Goal: Task Accomplishment & Management: Complete application form

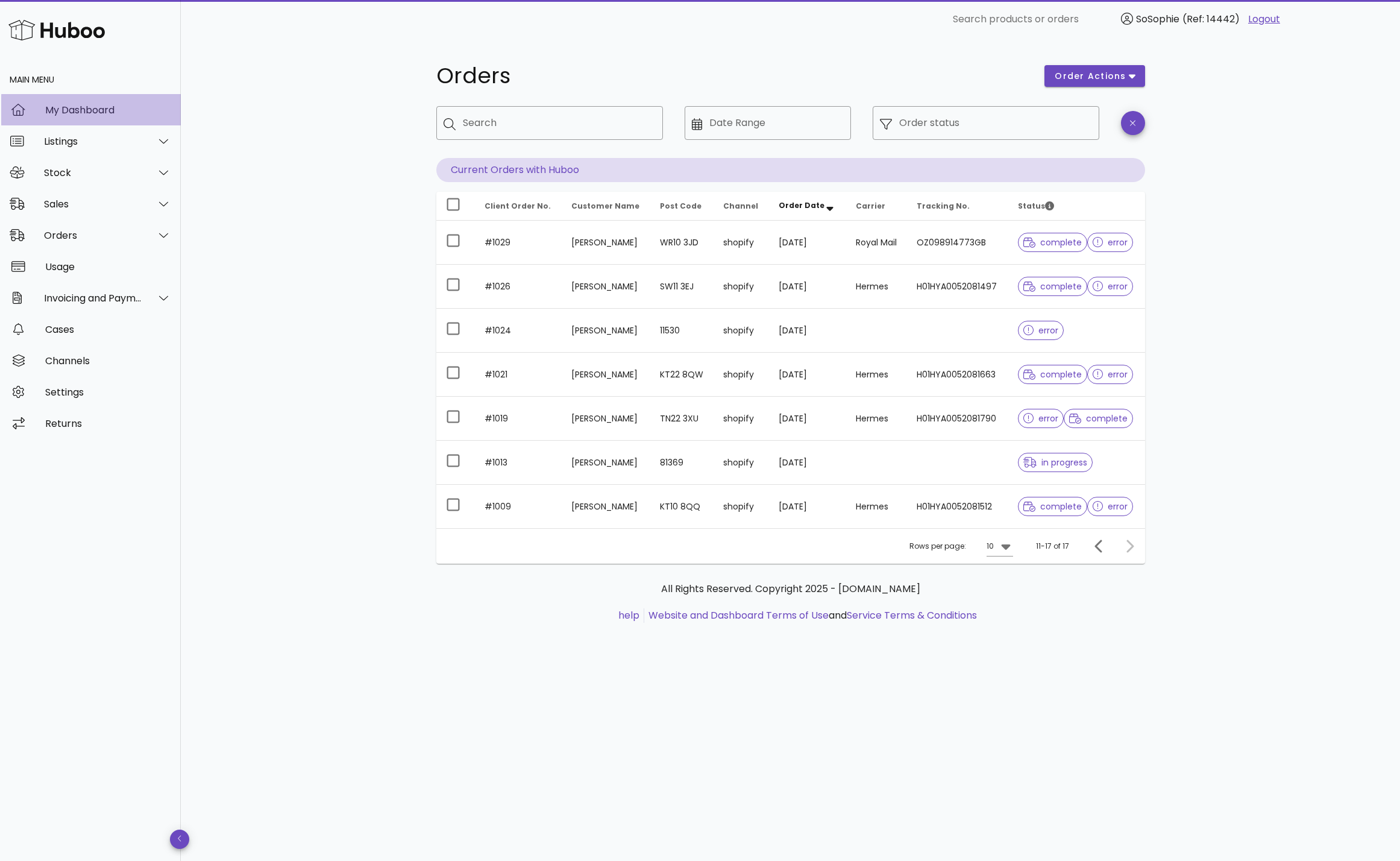
click at [85, 112] on div "My Dashboard" at bounding box center [108, 110] width 126 height 11
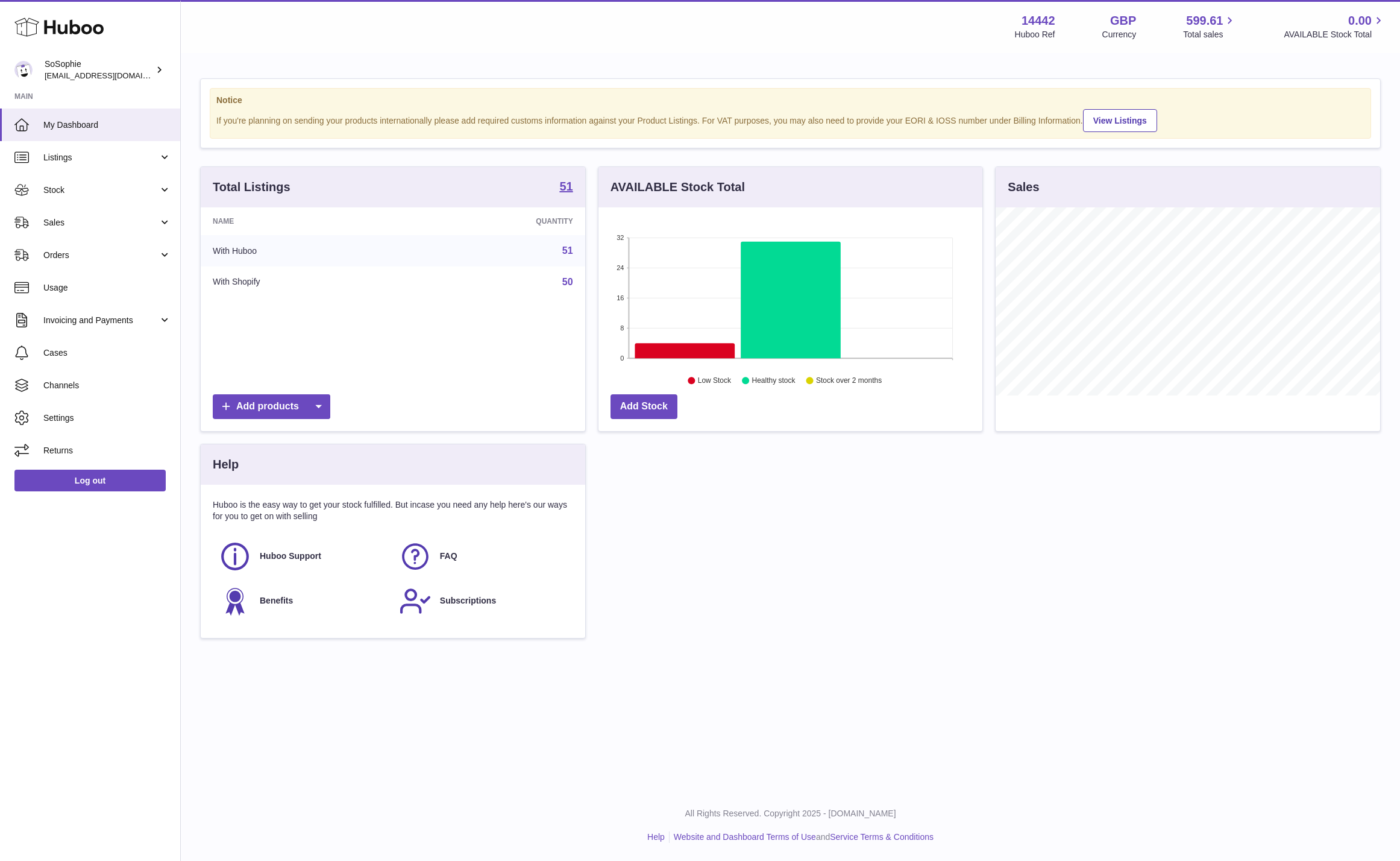
scroll to position [188, 384]
click at [713, 351] on icon at bounding box center [684, 351] width 100 height 15
click at [657, 350] on icon at bounding box center [684, 351] width 100 height 15
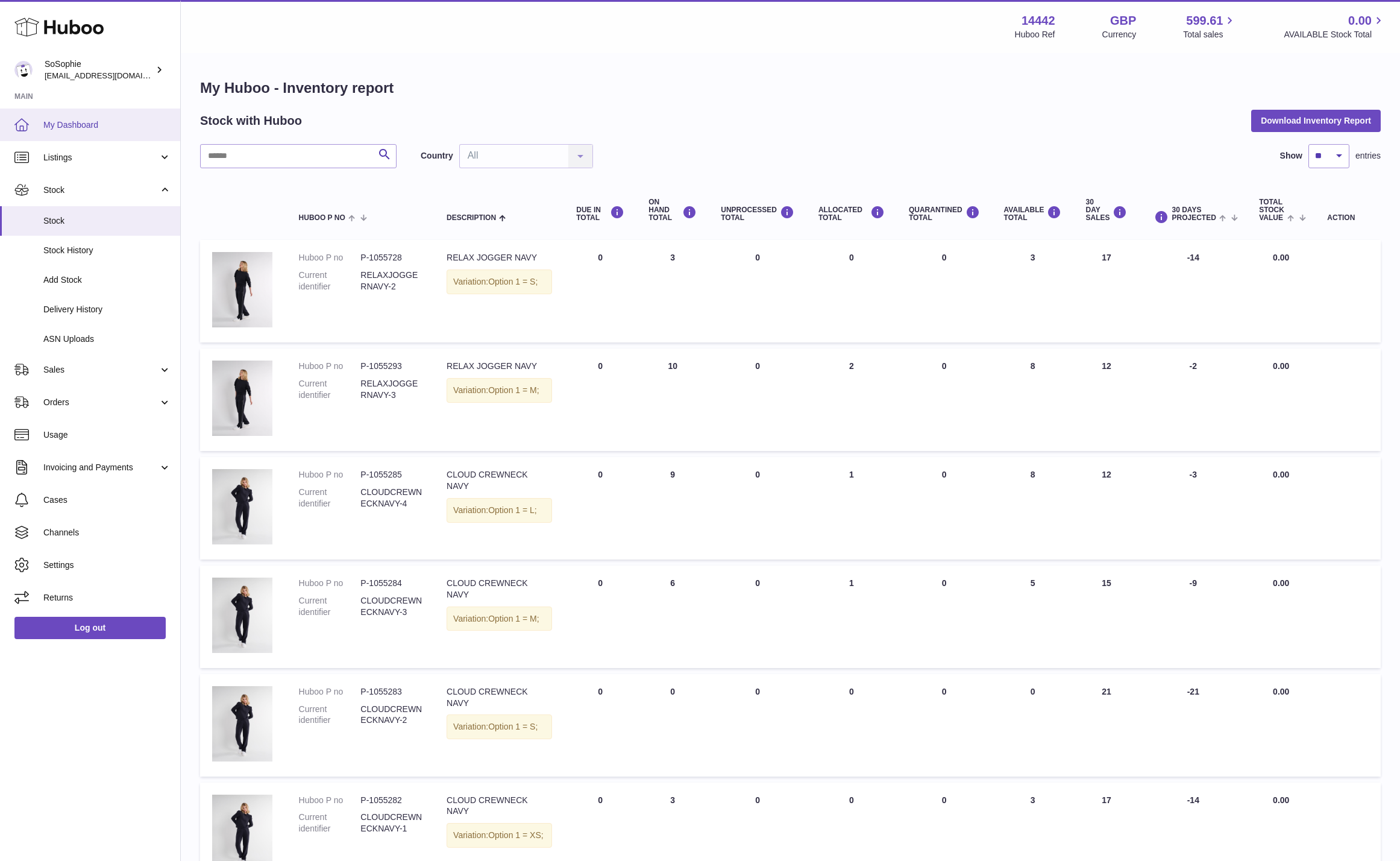
click at [131, 120] on span "My Dashboard" at bounding box center [107, 125] width 128 height 11
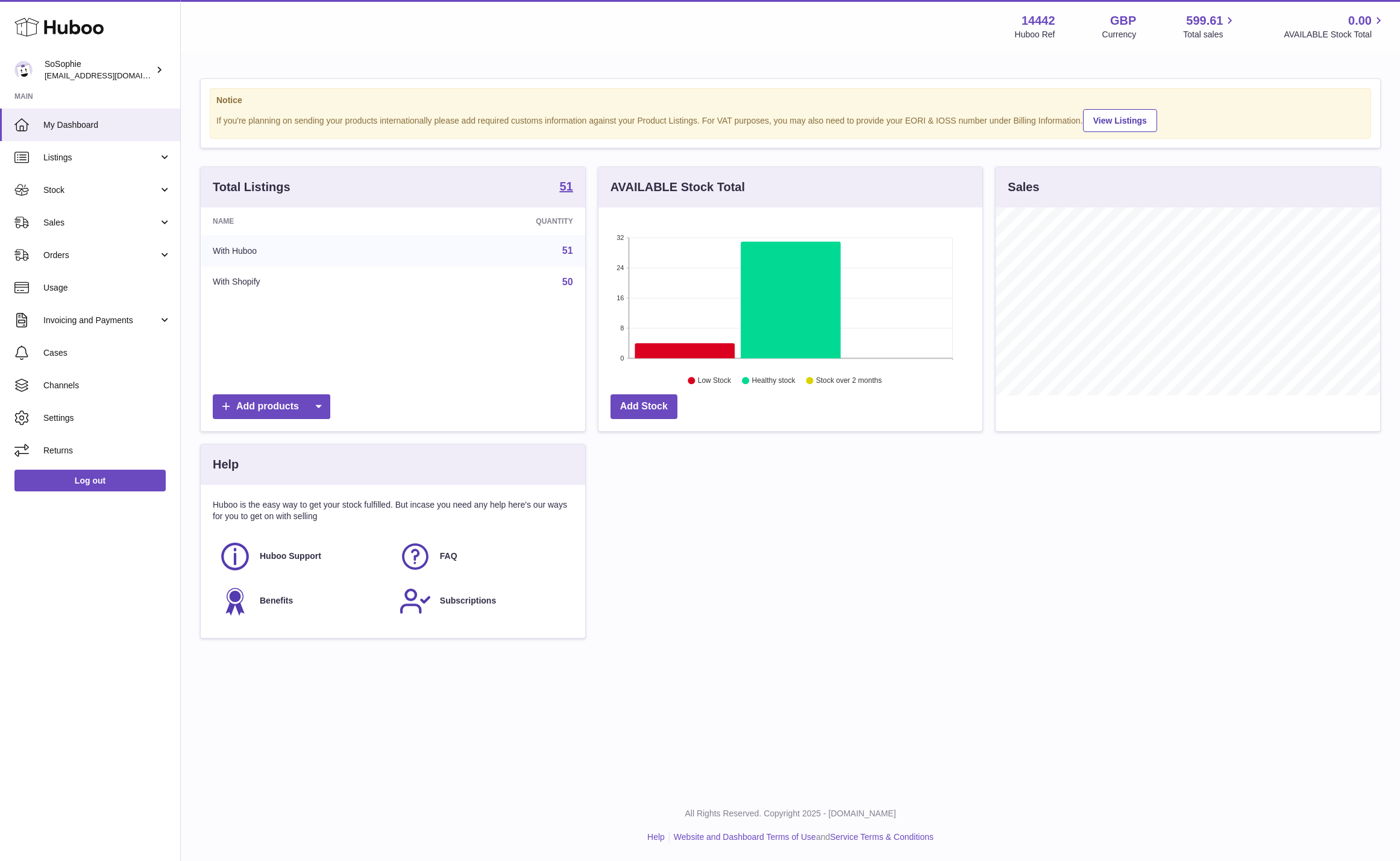
scroll to position [188, 384]
click at [698, 347] on icon at bounding box center [684, 351] width 100 height 15
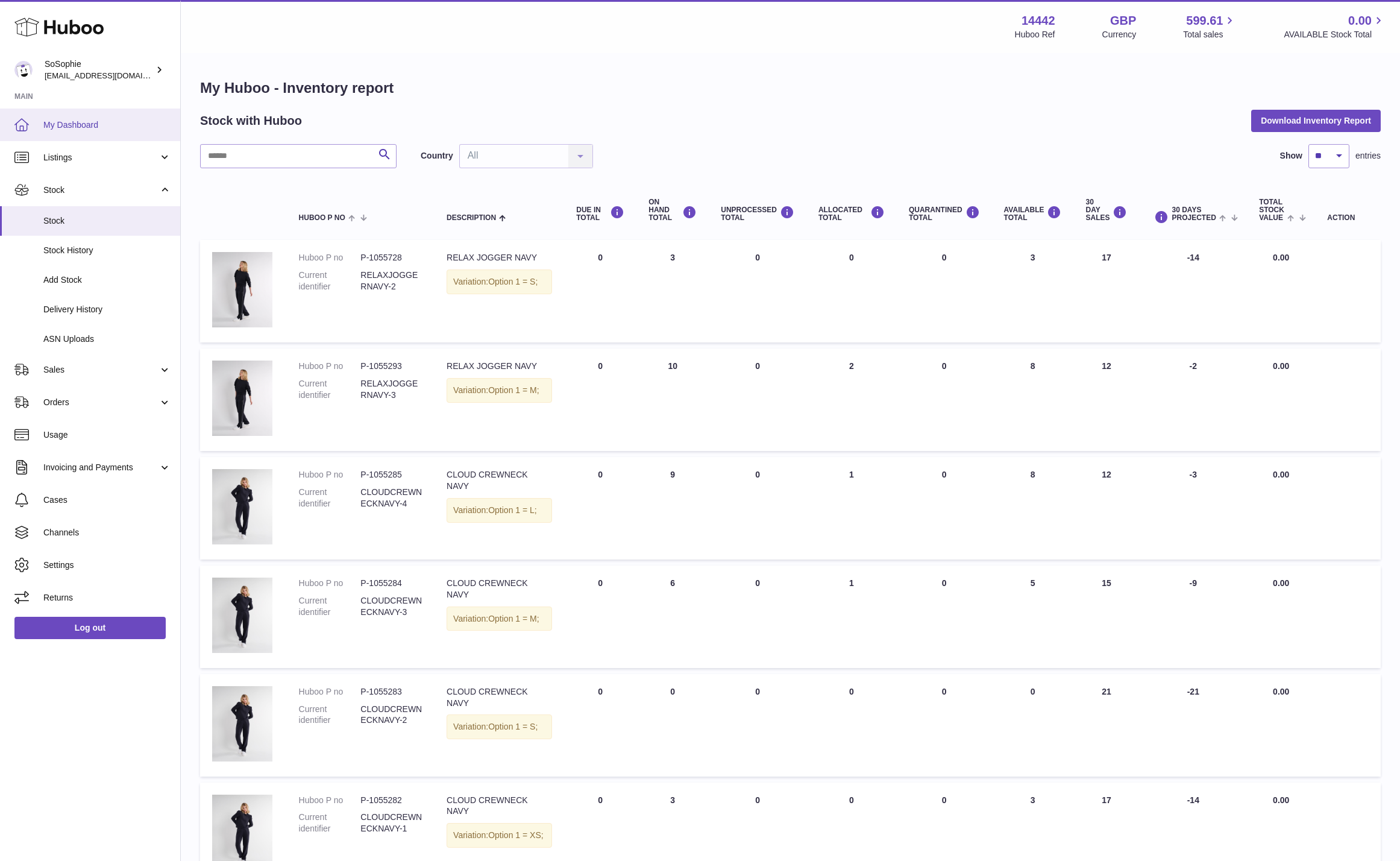
click at [82, 124] on span "My Dashboard" at bounding box center [107, 125] width 128 height 11
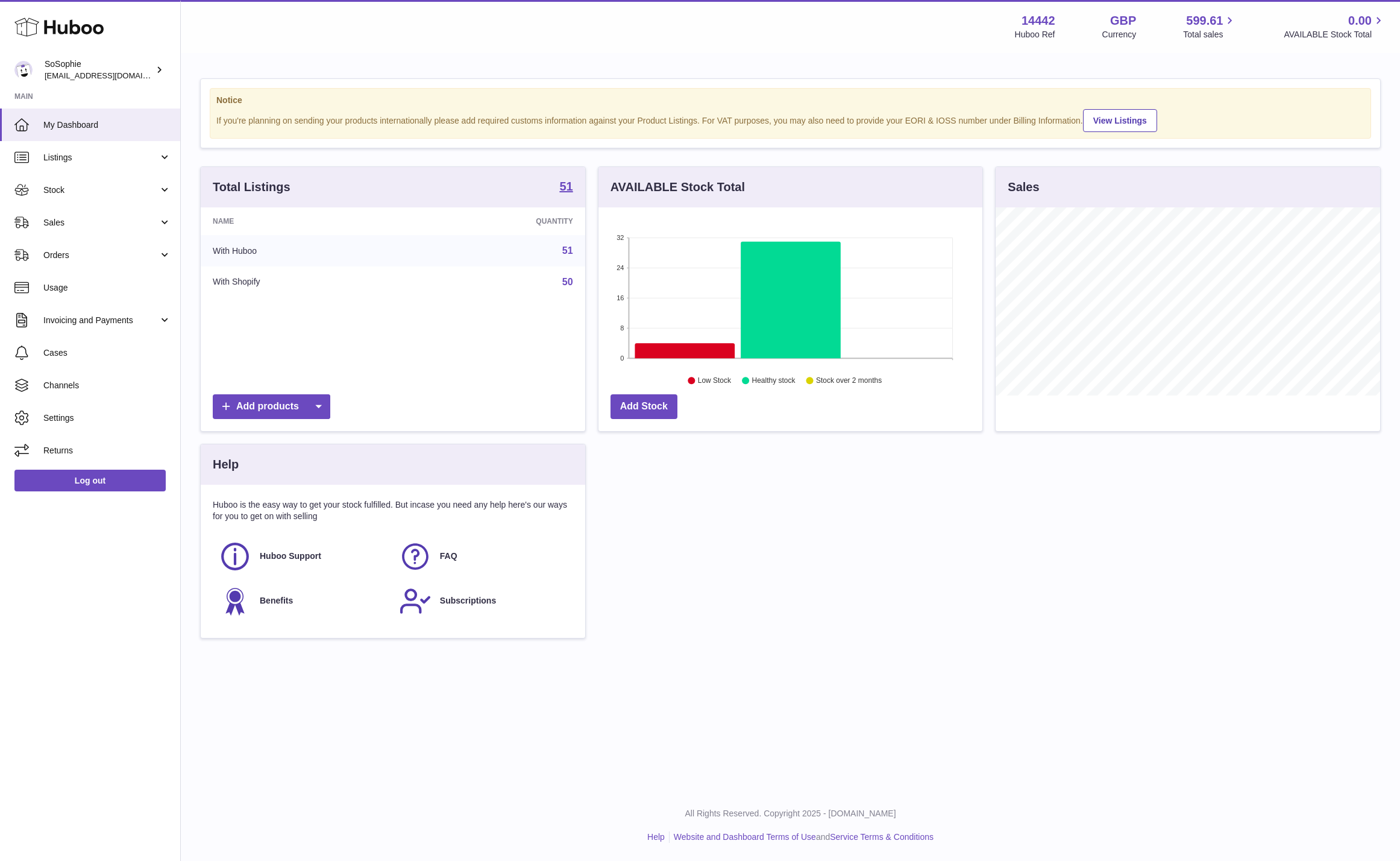
scroll to position [188, 384]
click at [691, 354] on icon at bounding box center [684, 351] width 100 height 15
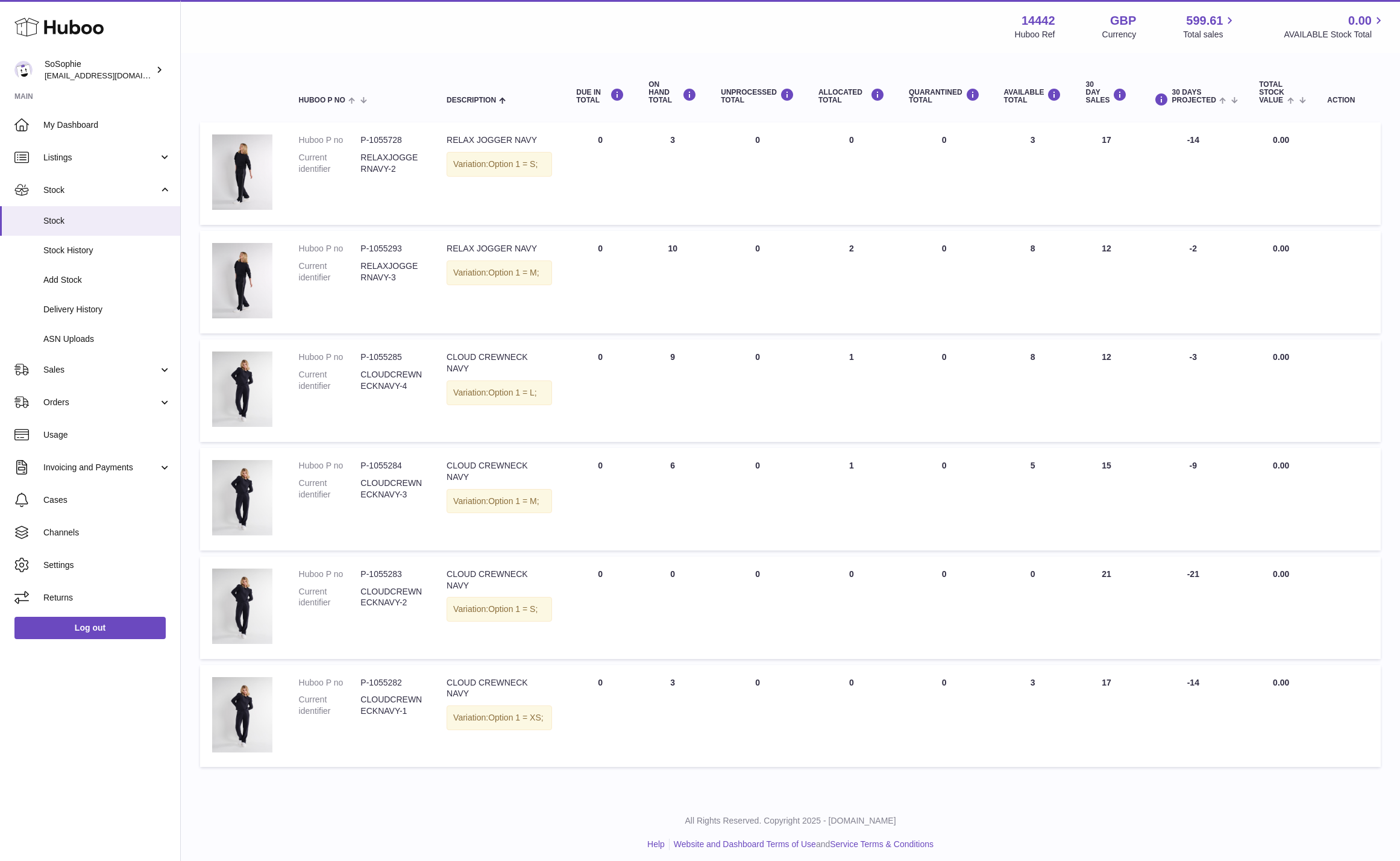
scroll to position [124, 0]
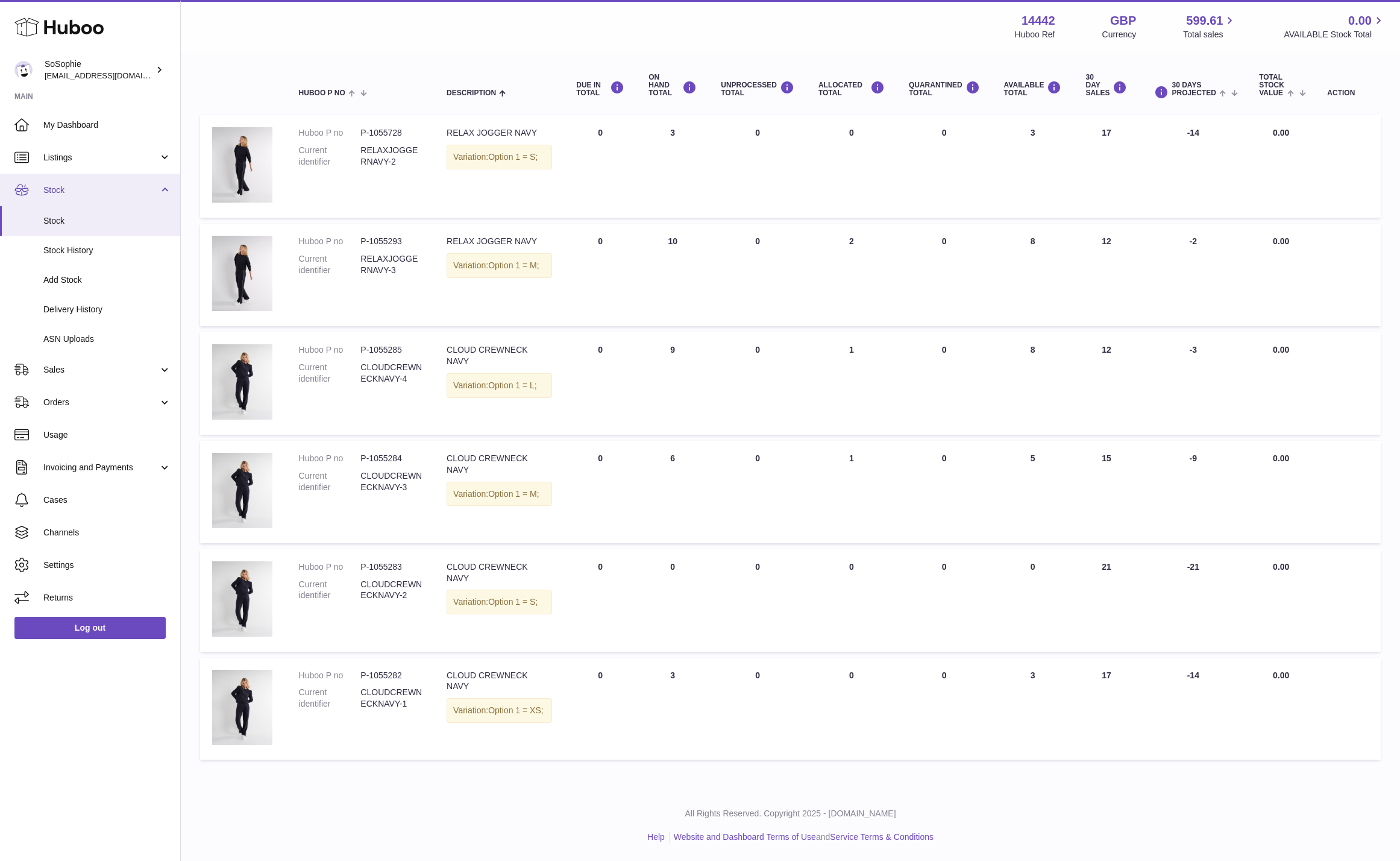
click at [60, 199] on link "Stock" at bounding box center [90, 190] width 180 height 32
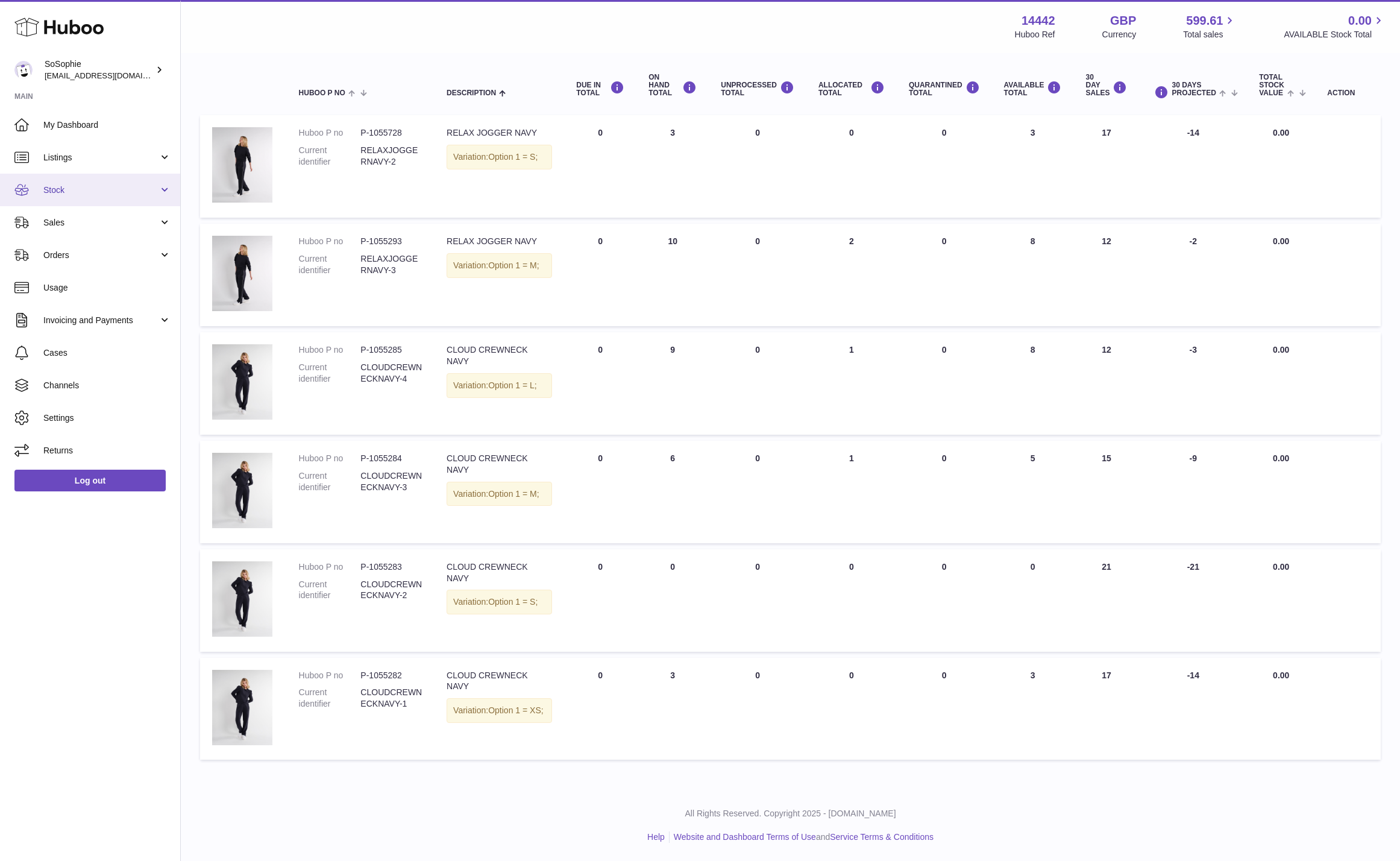
click at [60, 199] on link "Stock" at bounding box center [90, 190] width 180 height 32
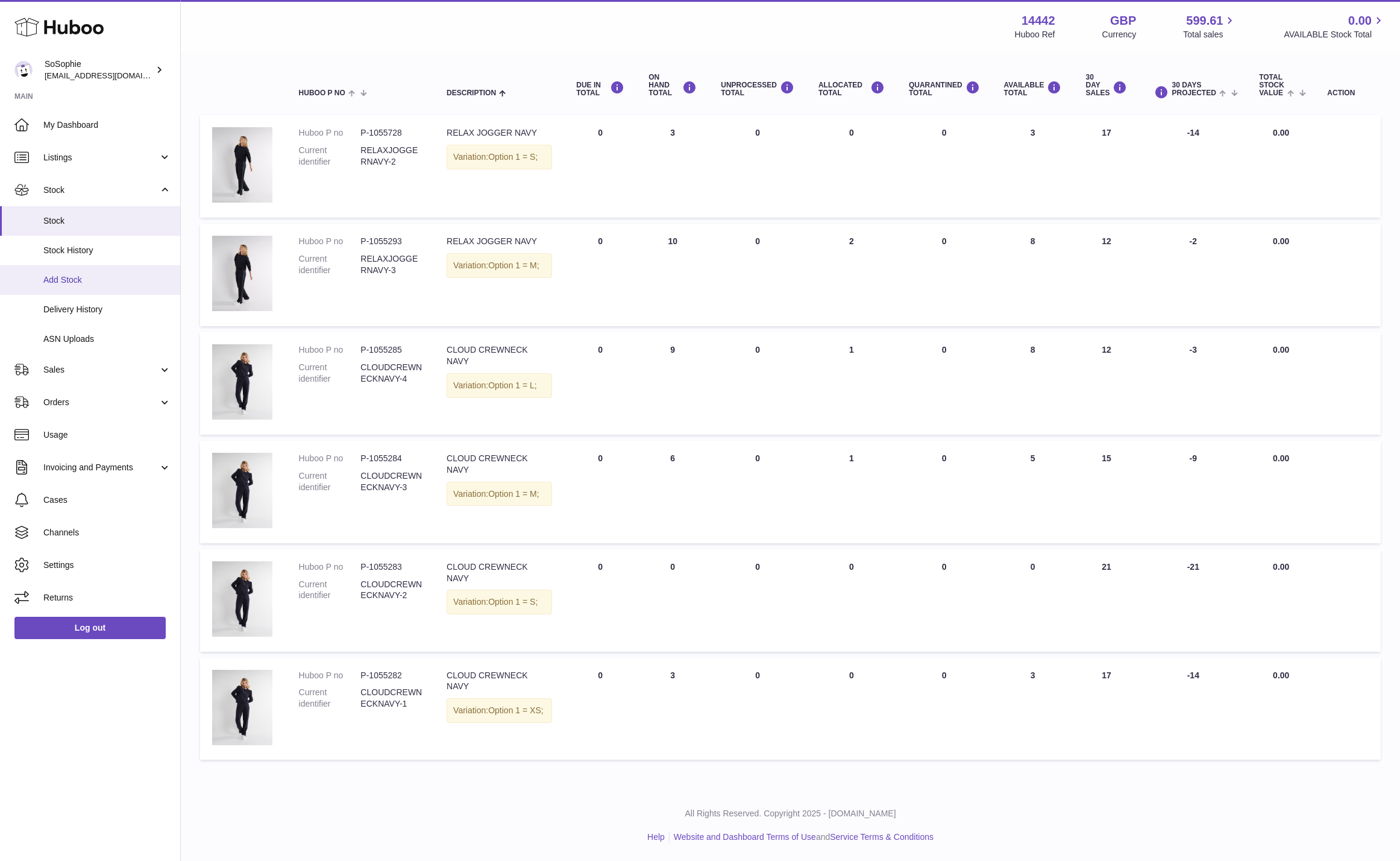
click at [66, 279] on span "Add Stock" at bounding box center [107, 280] width 128 height 11
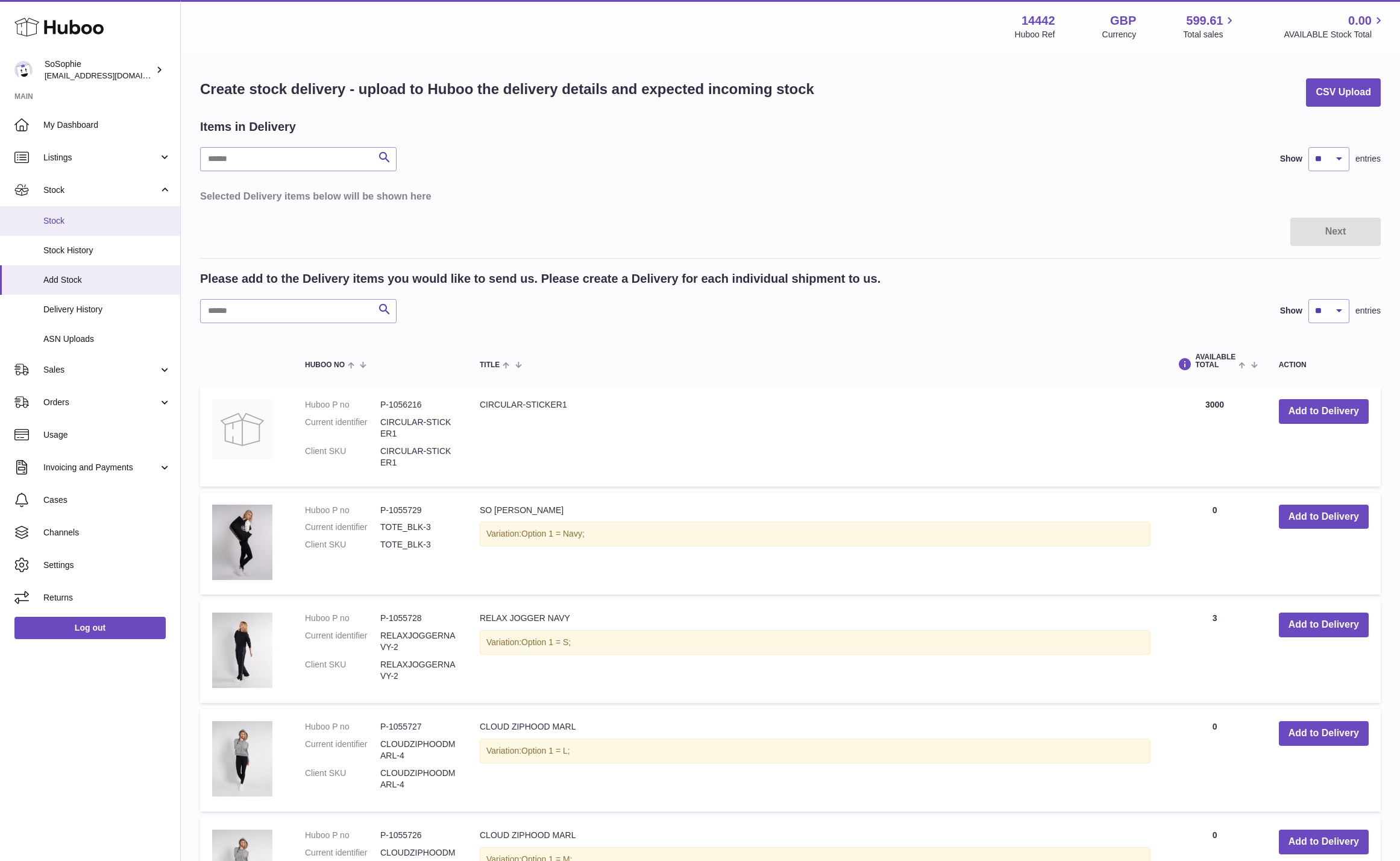
scroll to position [1, 0]
click at [100, 403] on span "Orders" at bounding box center [101, 402] width 115 height 11
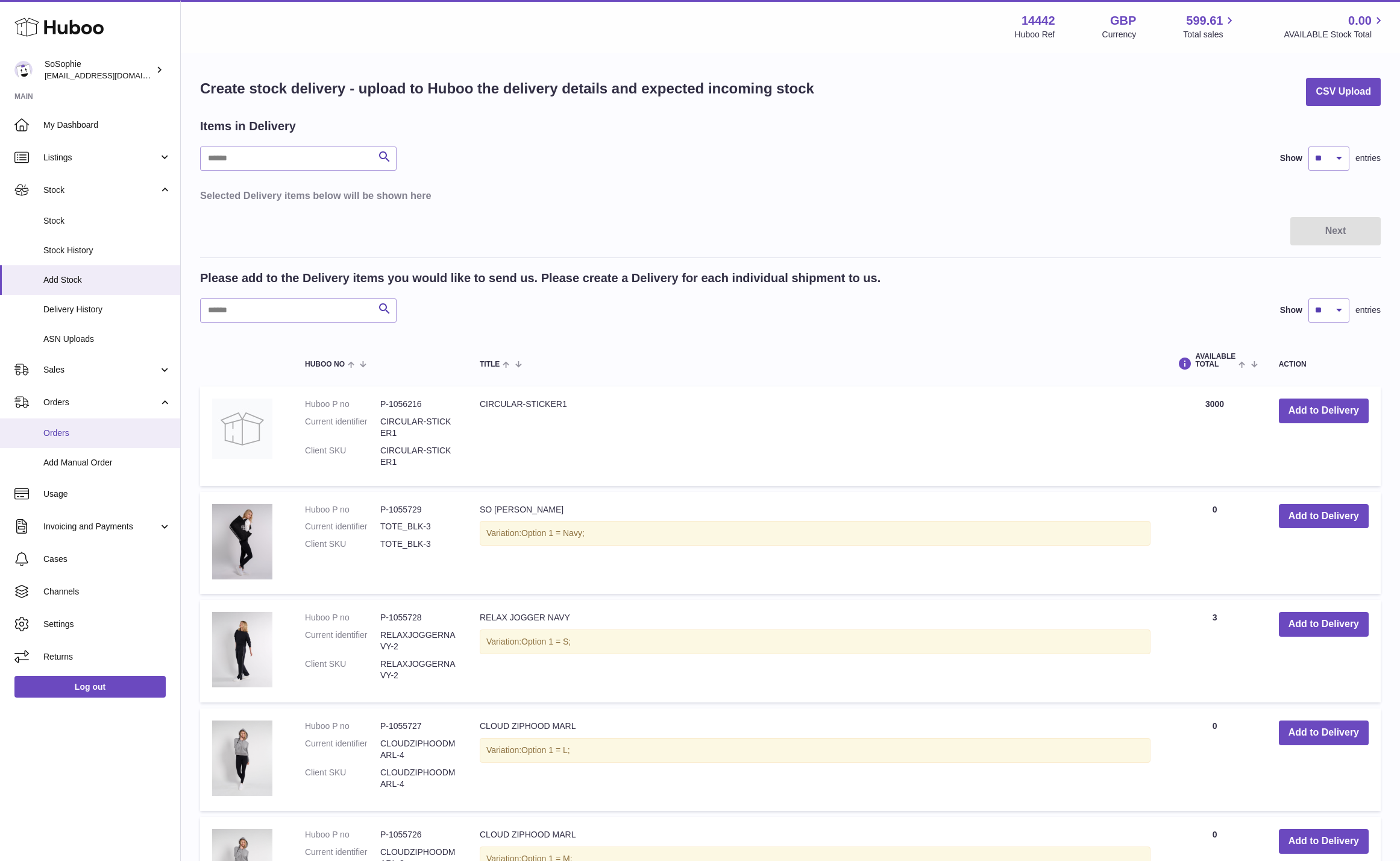
click at [100, 438] on span "Orders" at bounding box center [107, 433] width 128 height 11
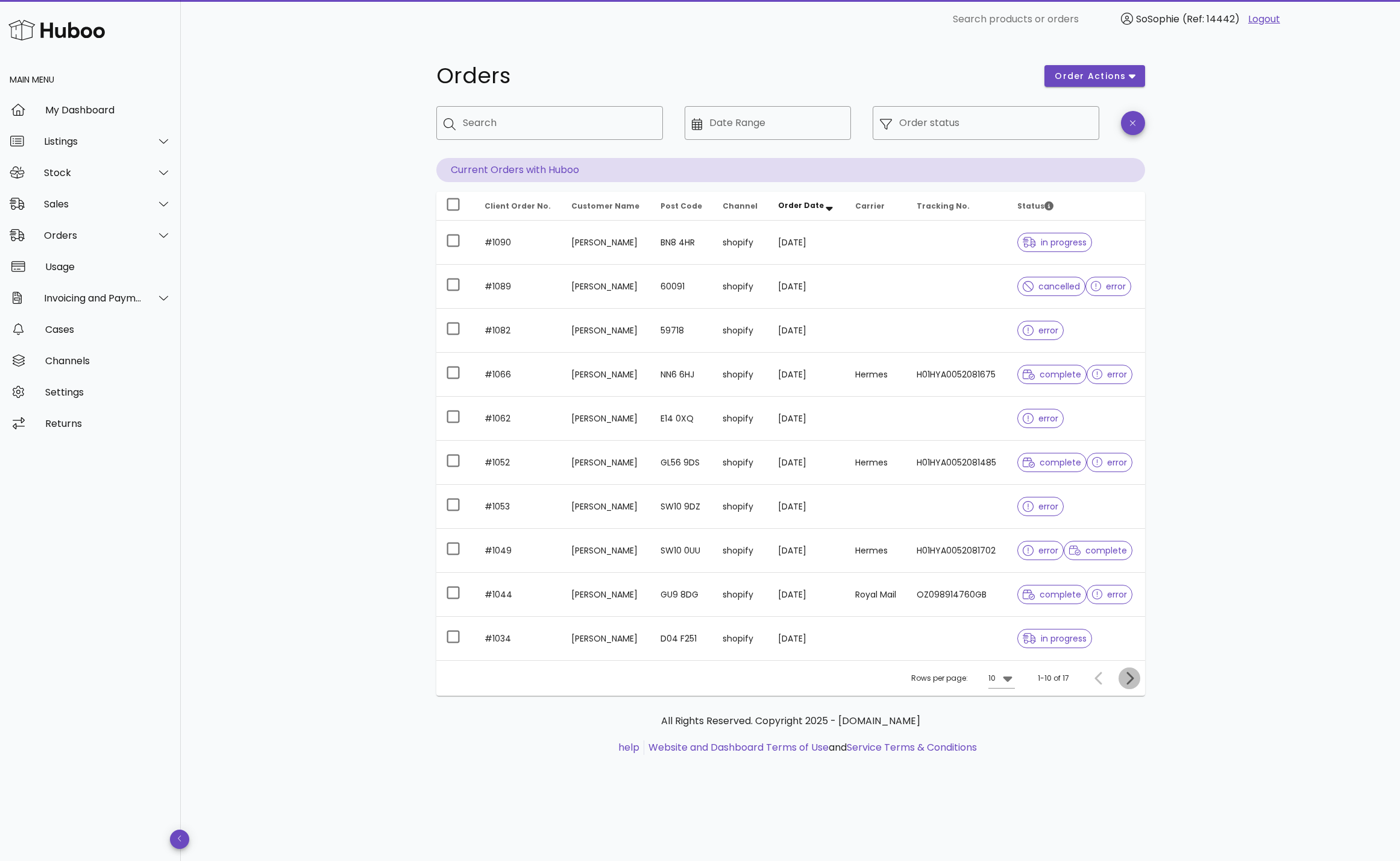
click at [1133, 675] on icon "Next page" at bounding box center [1129, 678] width 14 height 14
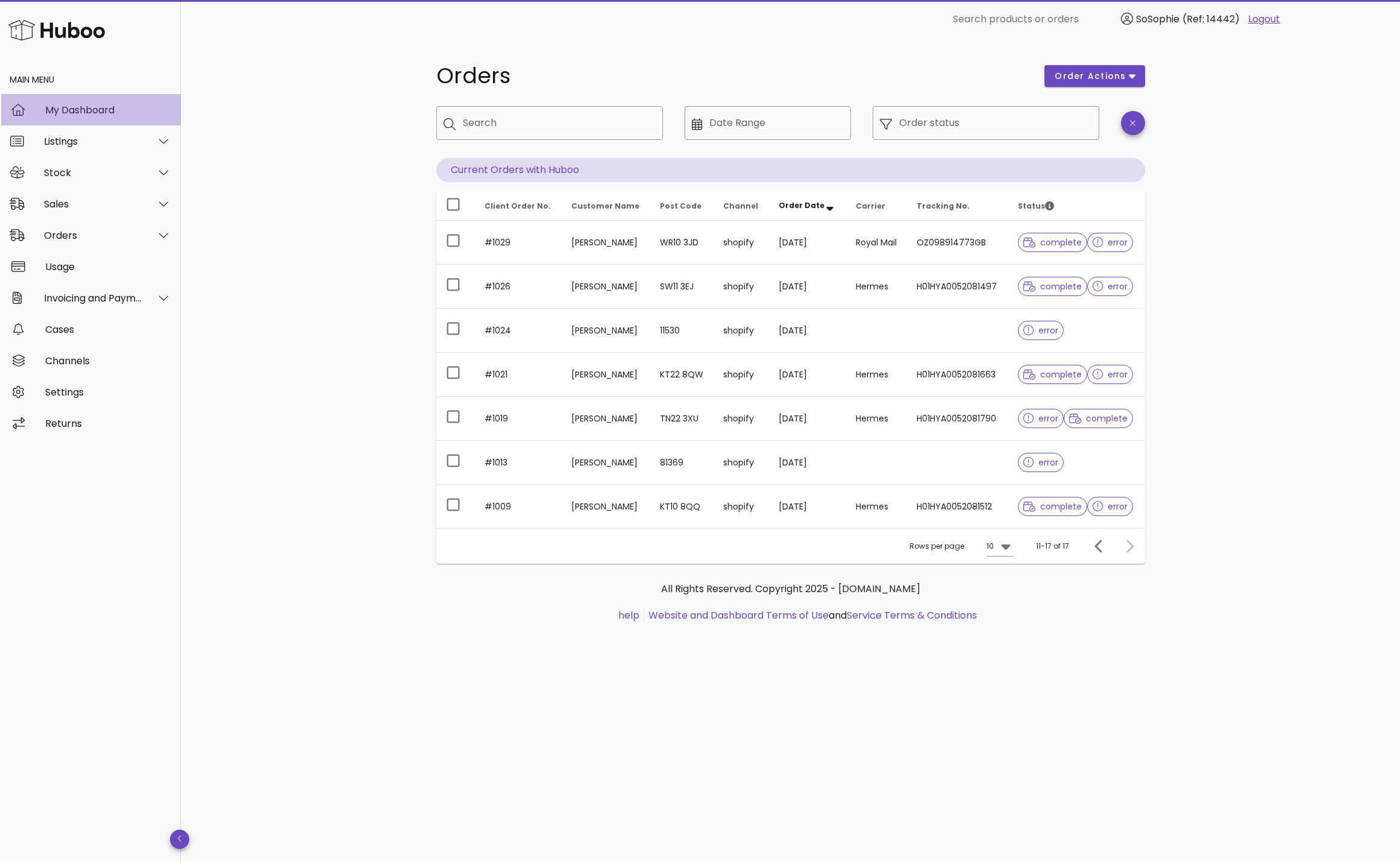
click at [134, 116] on div "My Dashboard" at bounding box center [108, 109] width 126 height 26
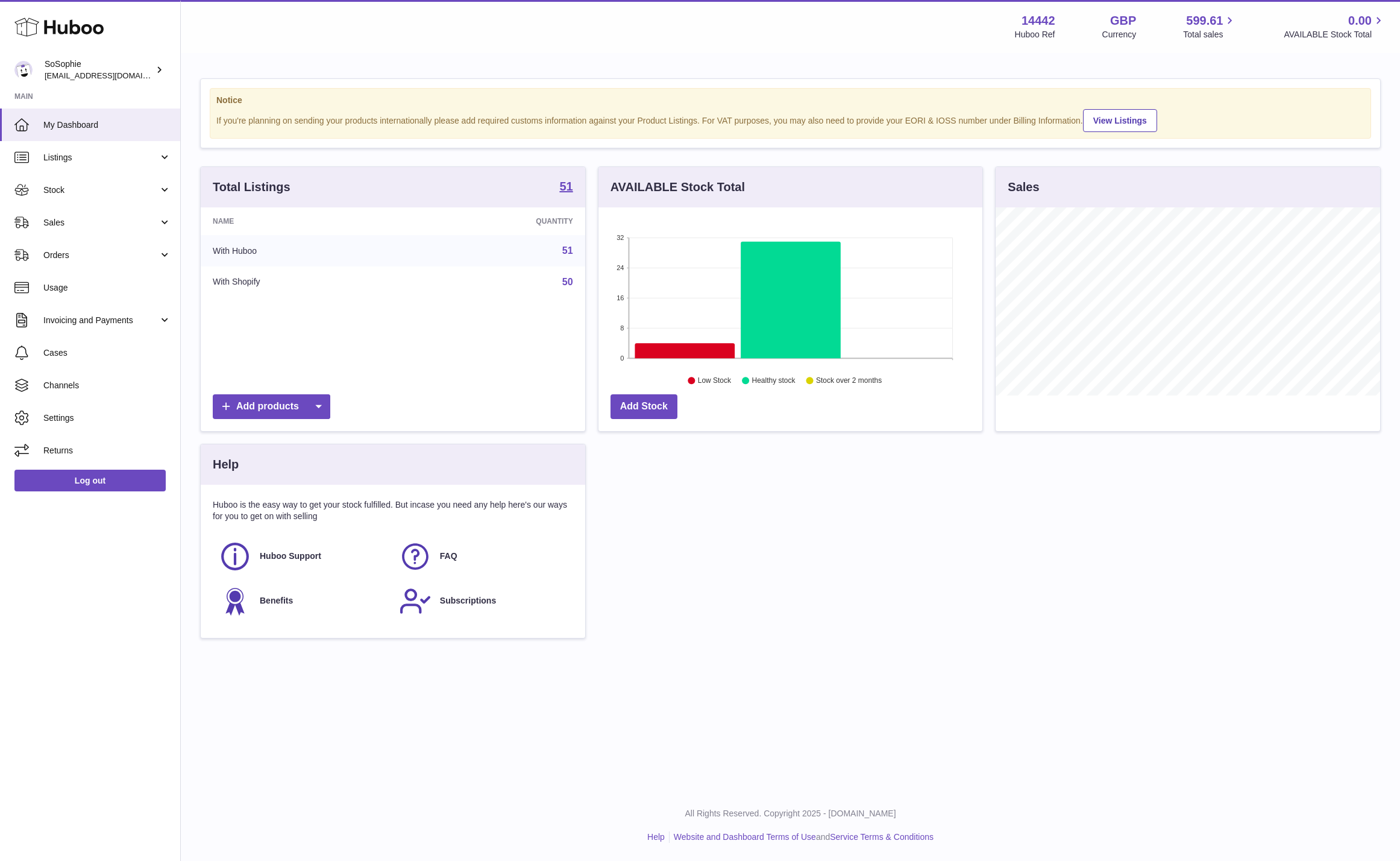
scroll to position [188, 384]
click at [84, 188] on span "Stock" at bounding box center [101, 190] width 115 height 11
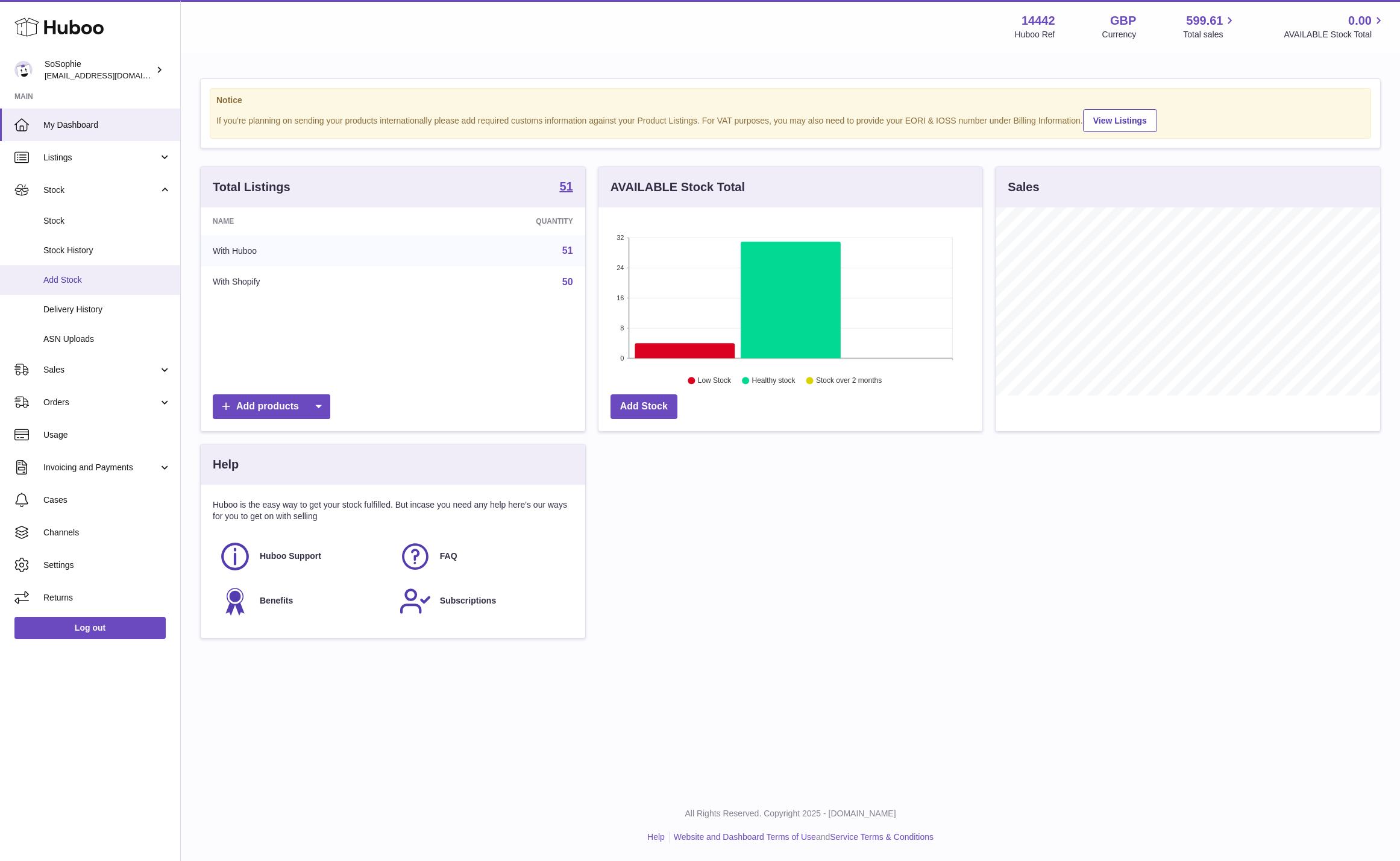
click at [90, 279] on span "Add Stock" at bounding box center [107, 280] width 128 height 11
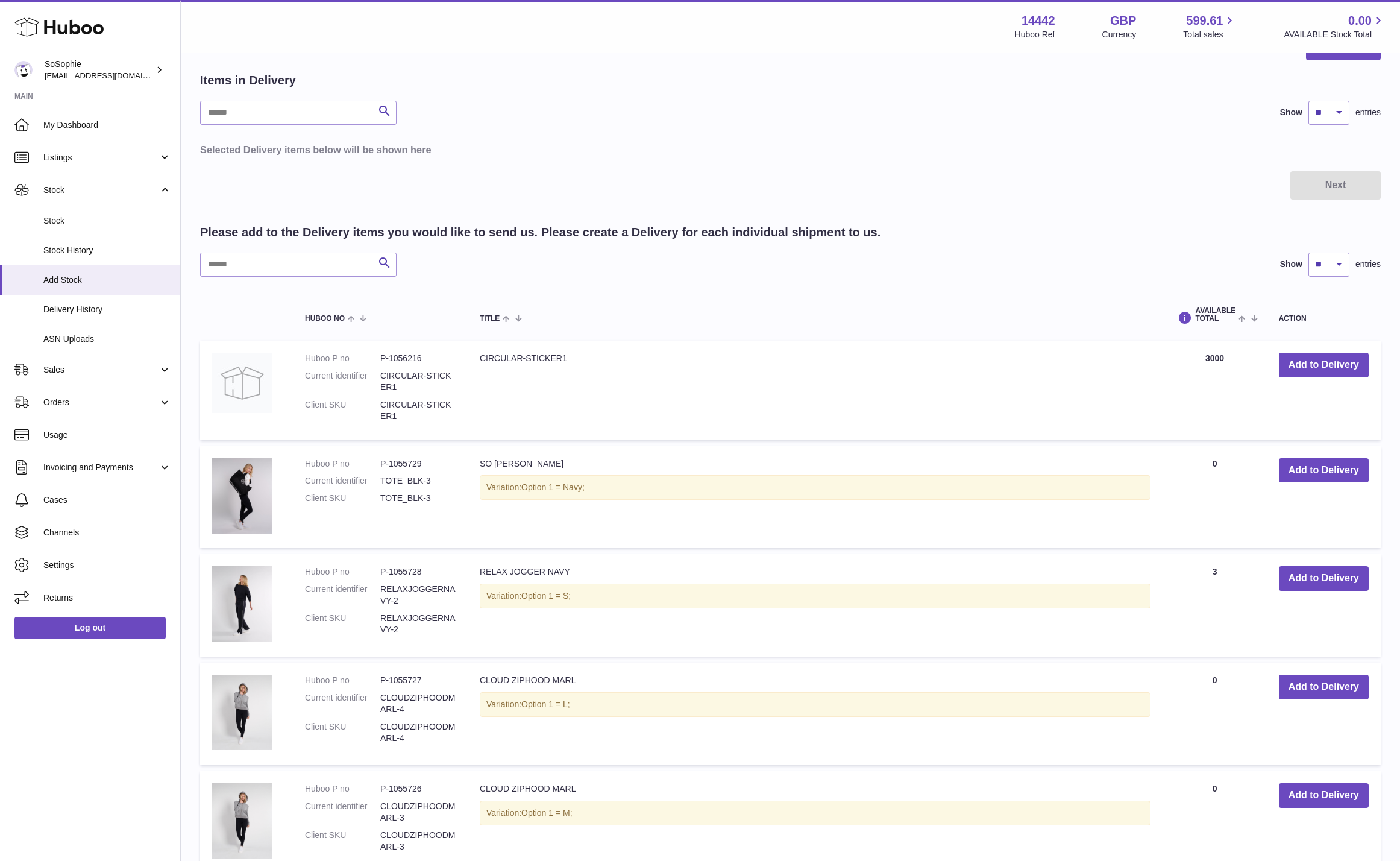
scroll to position [36, 0]
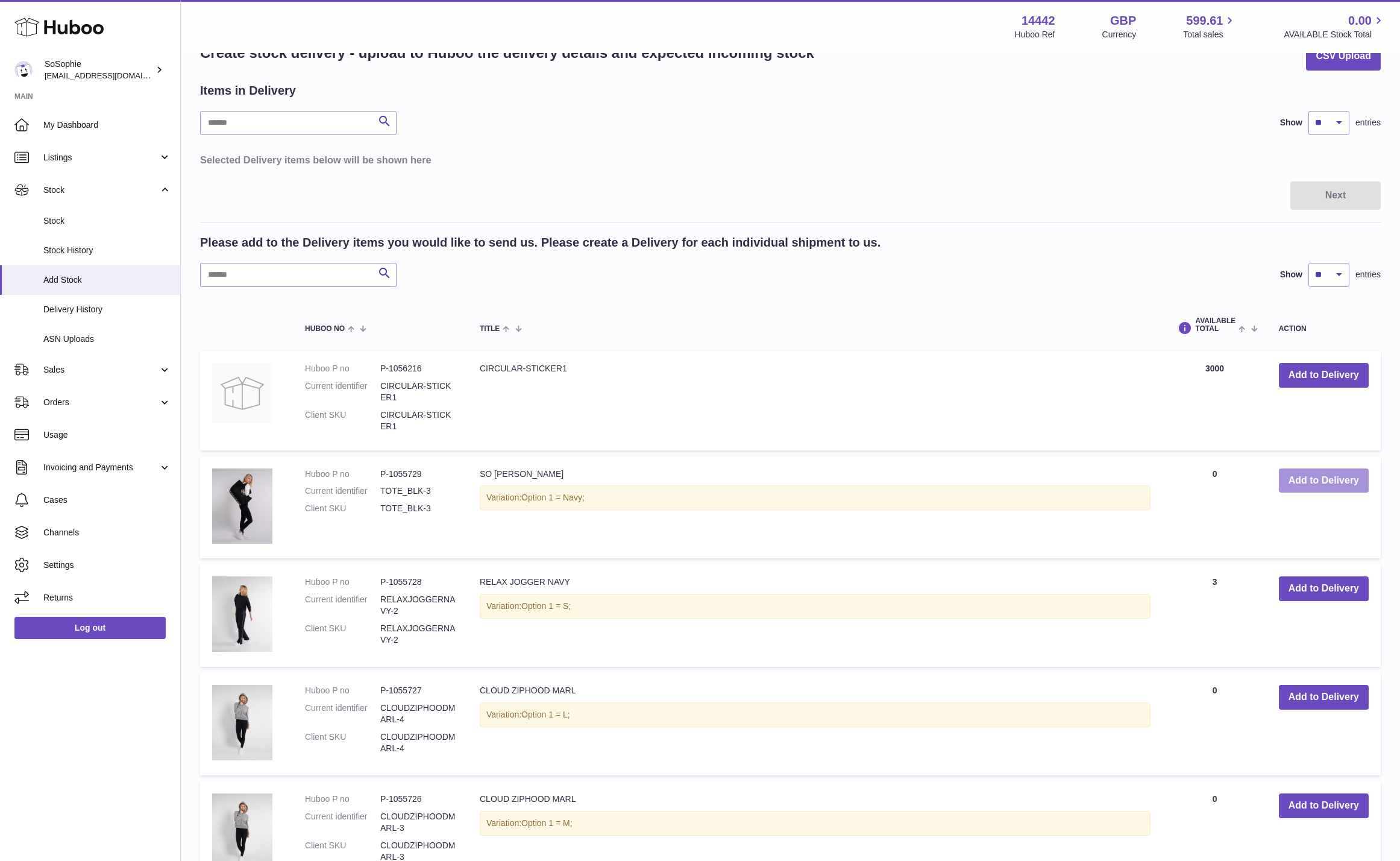
click at [1316, 478] on button "Add to Delivery" at bounding box center [1324, 480] width 90 height 25
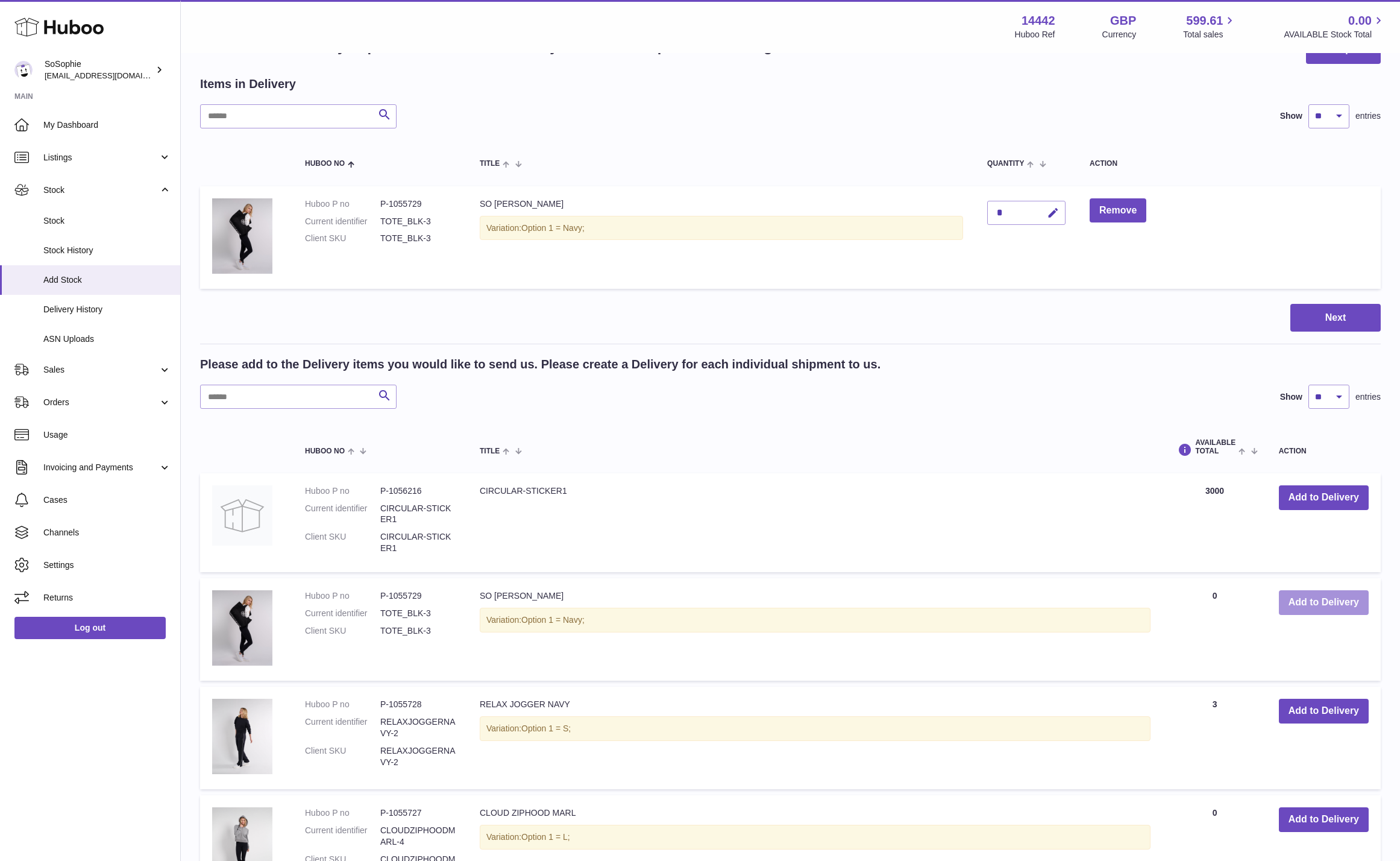
scroll to position [46, 0]
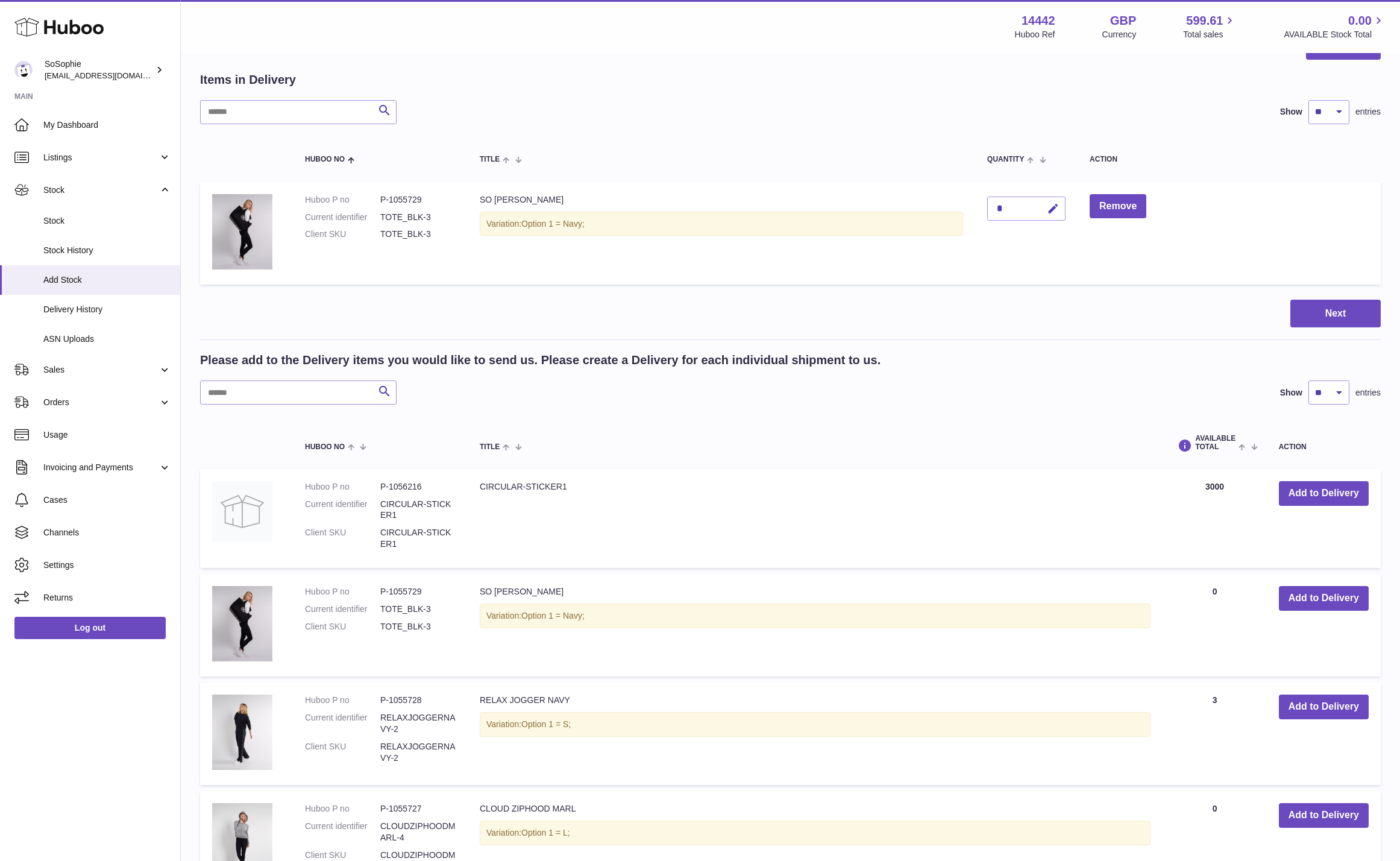
drag, startPoint x: 1013, startPoint y: 213, endPoint x: 996, endPoint y: 209, distance: 17.5
click at [996, 209] on div "*" at bounding box center [1026, 208] width 79 height 24
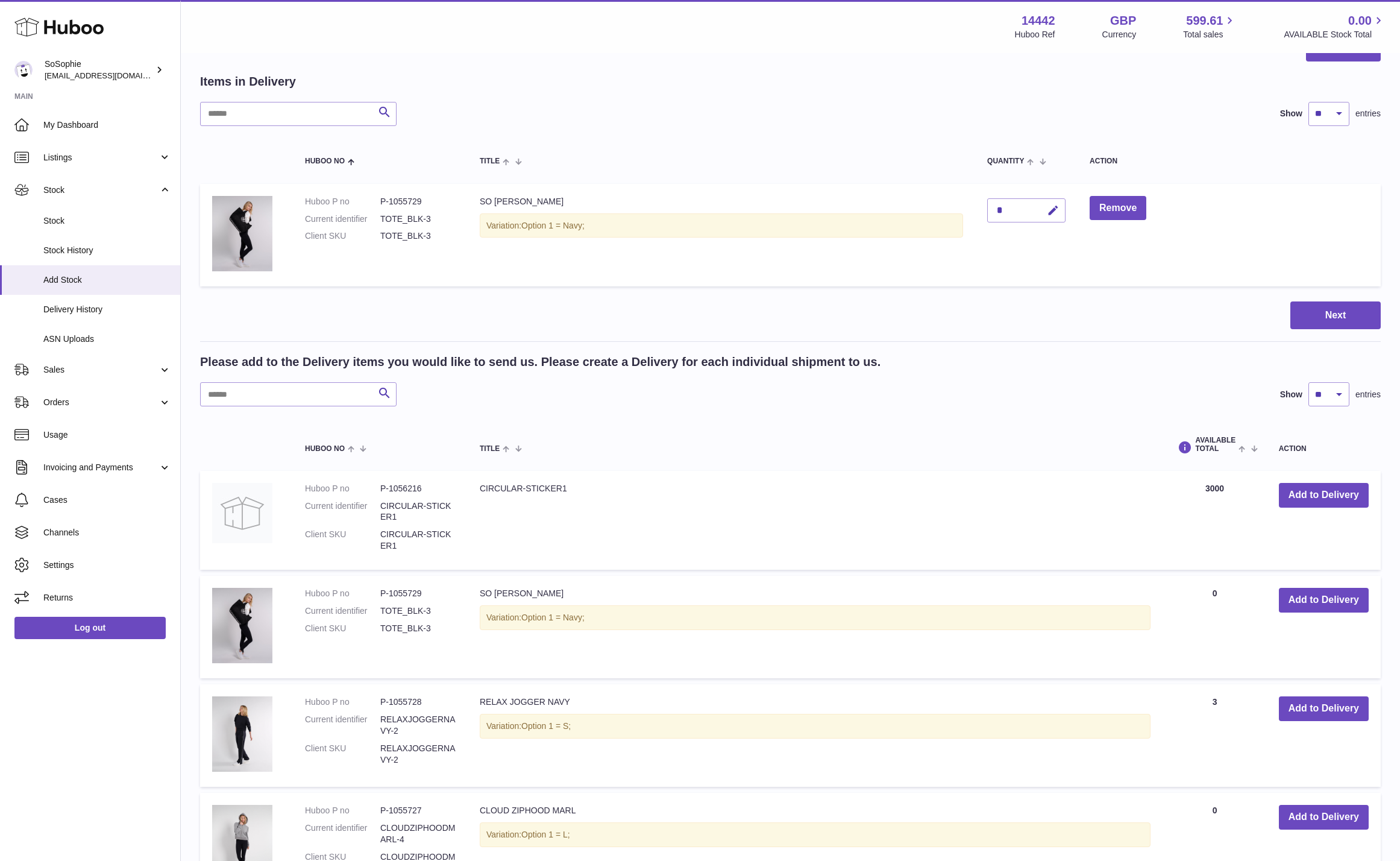
drag, startPoint x: 1001, startPoint y: 207, endPoint x: 1011, endPoint y: 208, distance: 10.0
click at [1012, 207] on div "*" at bounding box center [1026, 210] width 79 height 24
click at [1011, 208] on div "*" at bounding box center [1026, 210] width 79 height 24
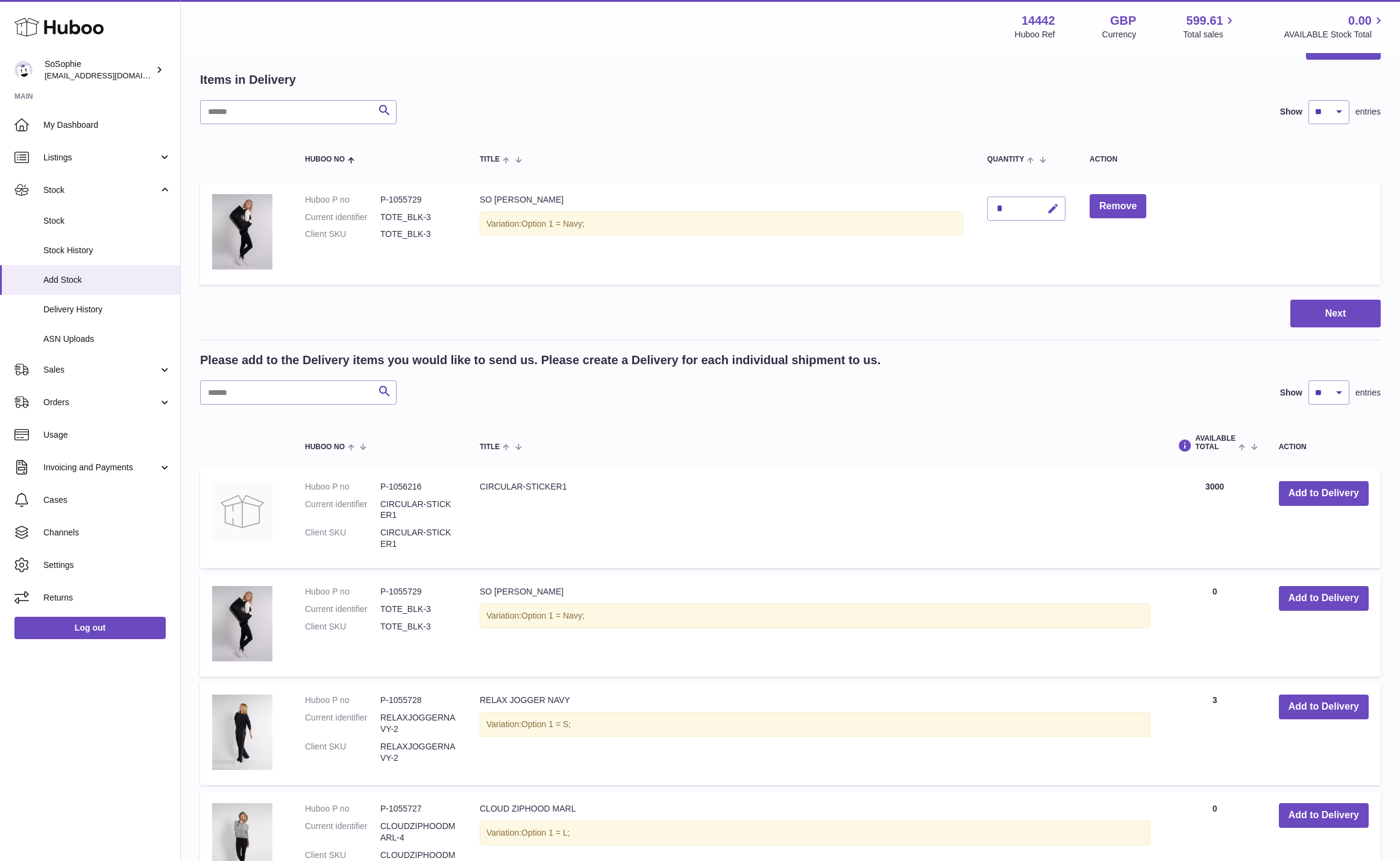
click at [1056, 209] on icon "button" at bounding box center [1053, 208] width 12 height 12
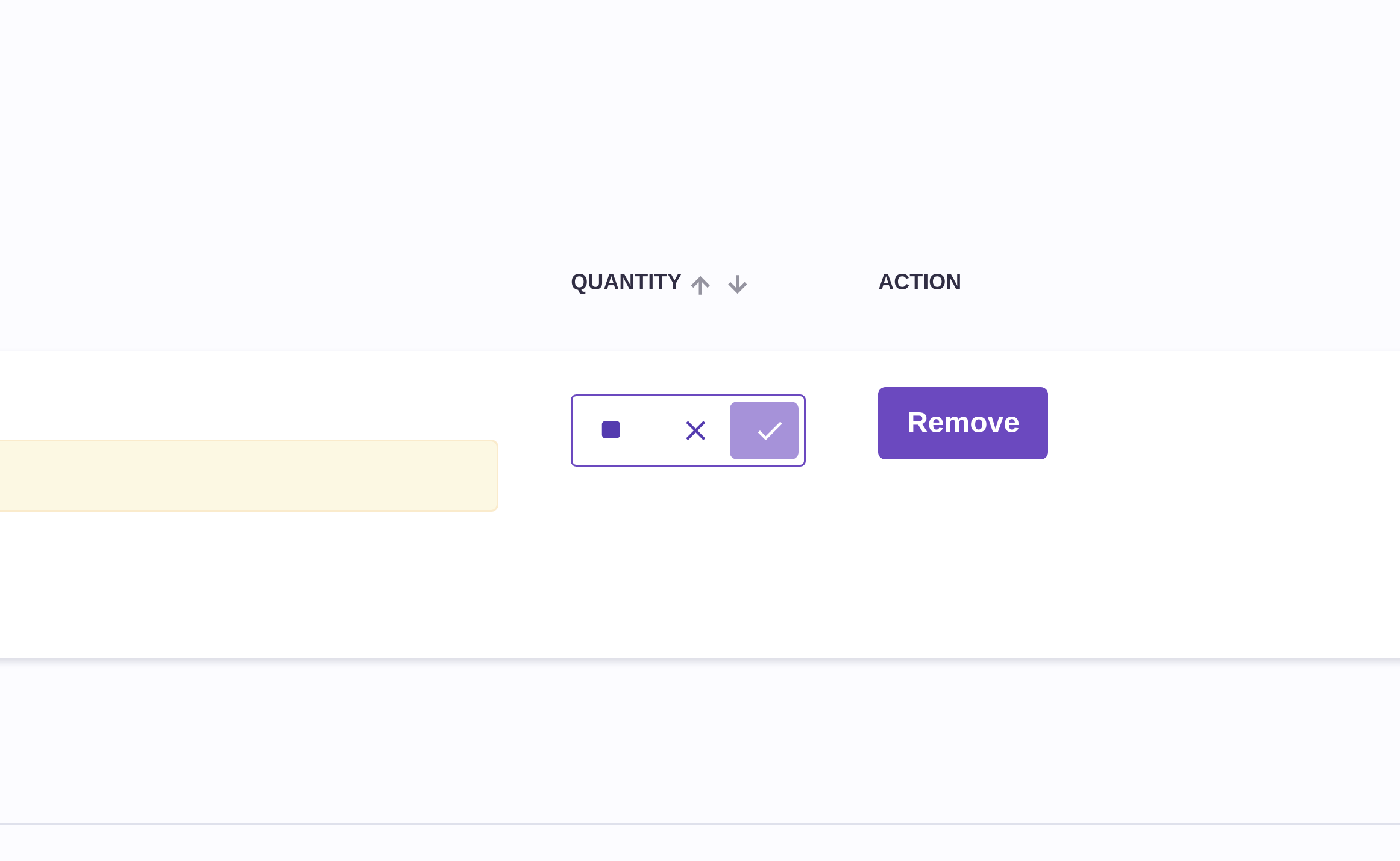
type input "**"
click at [1051, 213] on button "submit" at bounding box center [1052, 210] width 23 height 19
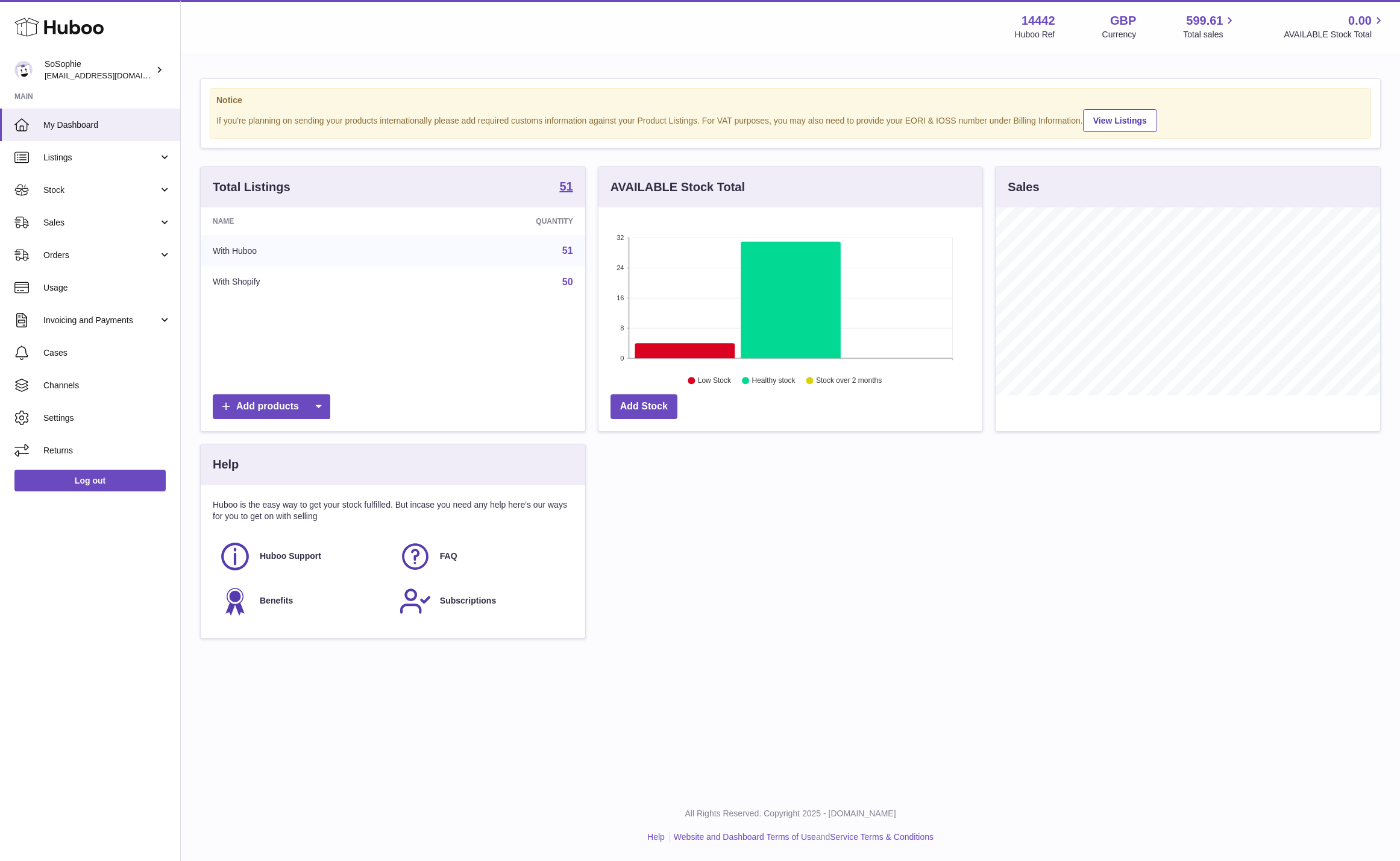
scroll to position [188, 384]
click at [82, 199] on link "Stock" at bounding box center [90, 190] width 180 height 32
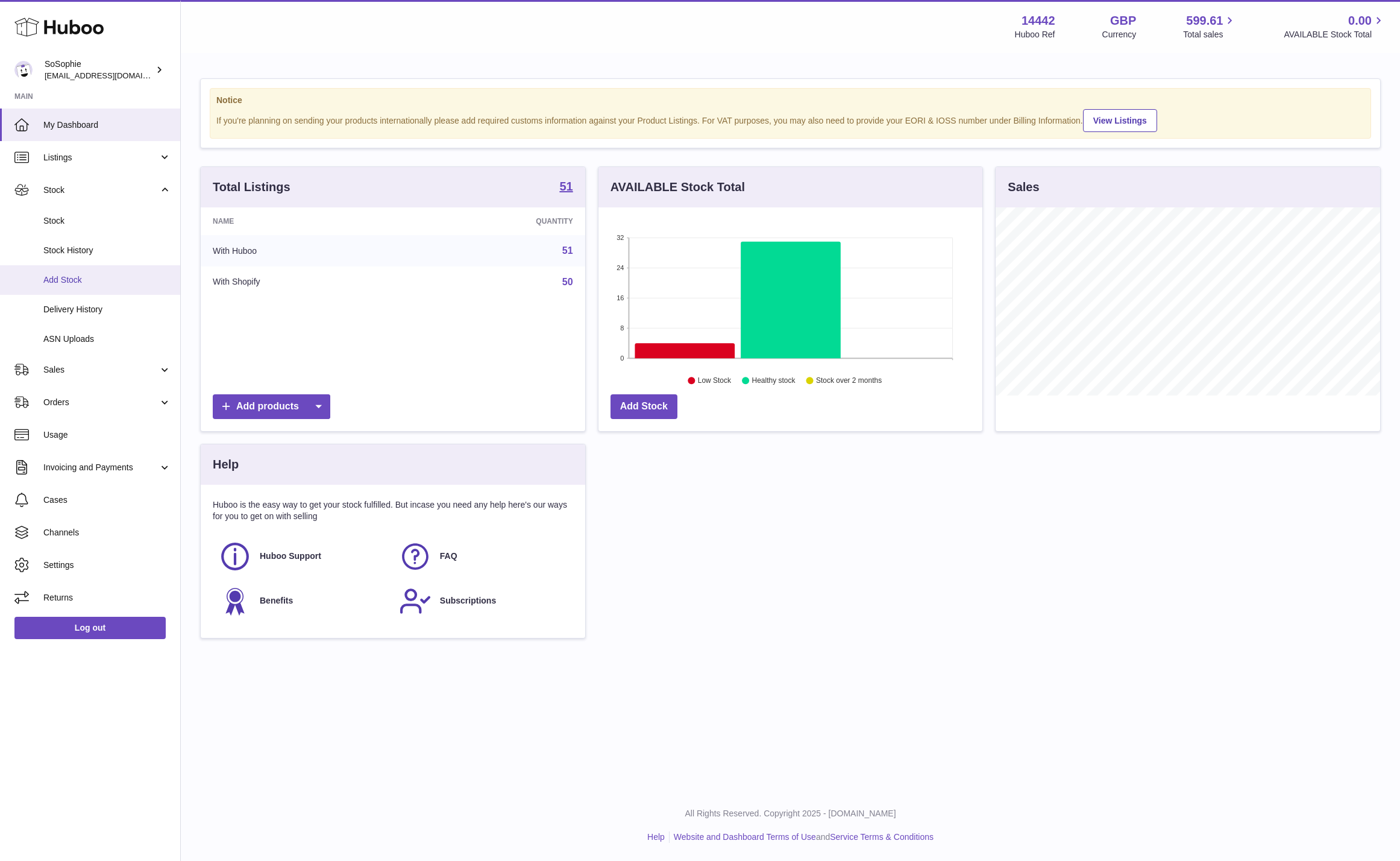
click at [85, 282] on span "Add Stock" at bounding box center [107, 280] width 128 height 11
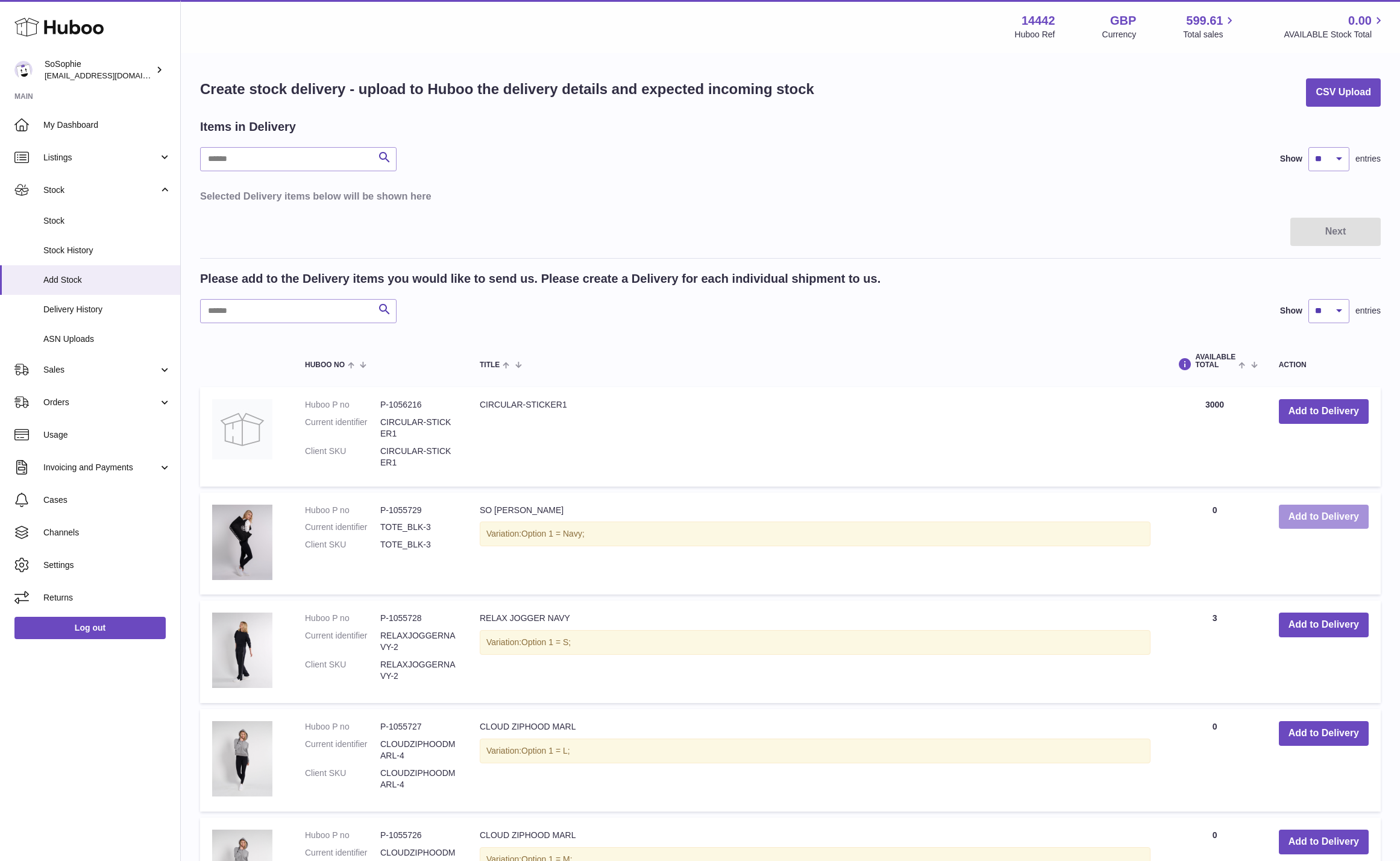
click at [1349, 515] on button "Add to Delivery" at bounding box center [1324, 517] width 90 height 25
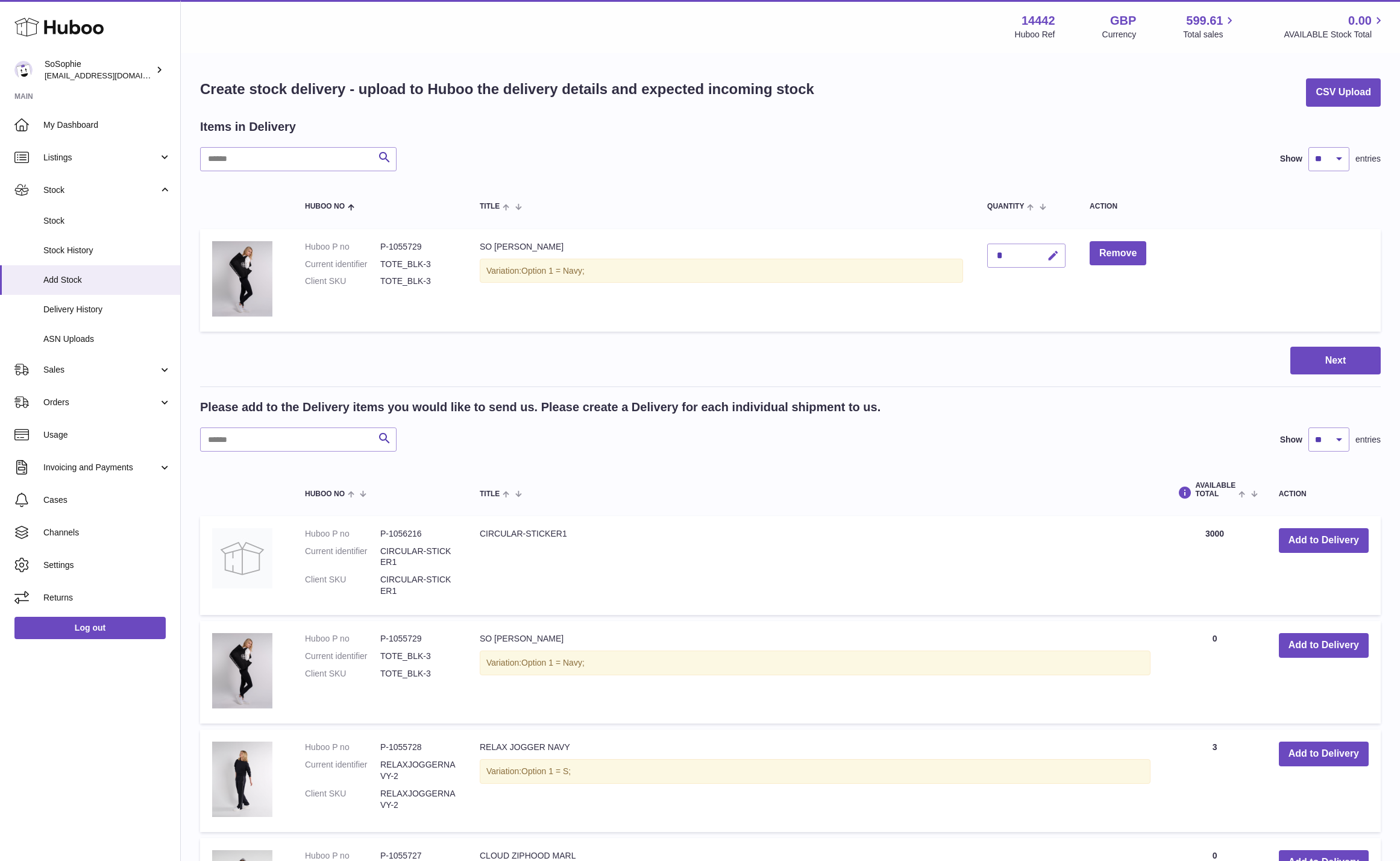
click at [1055, 251] on icon "button" at bounding box center [1053, 255] width 12 height 12
type input "**"
click at [1059, 255] on icon "submit" at bounding box center [1053, 255] width 10 height 10
click at [1341, 362] on button "Next" at bounding box center [1335, 361] width 90 height 28
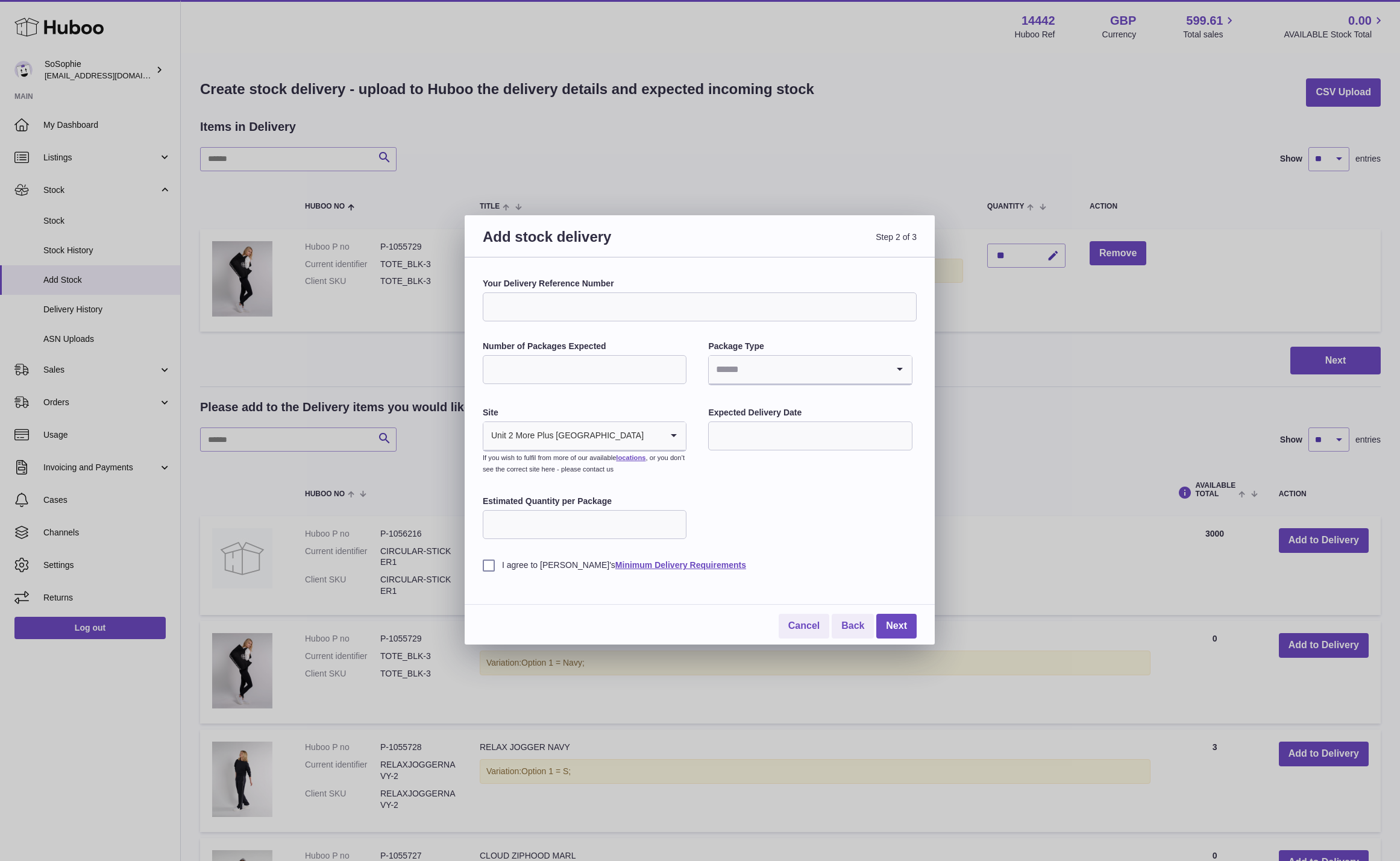
click at [682, 311] on input "Your Delivery Reference Number" at bounding box center [700, 307] width 434 height 28
type input "**********"
drag, startPoint x: 512, startPoint y: 374, endPoint x: 483, endPoint y: 371, distance: 29.2
click at [485, 371] on input "**" at bounding box center [585, 369] width 204 height 28
type input "*"
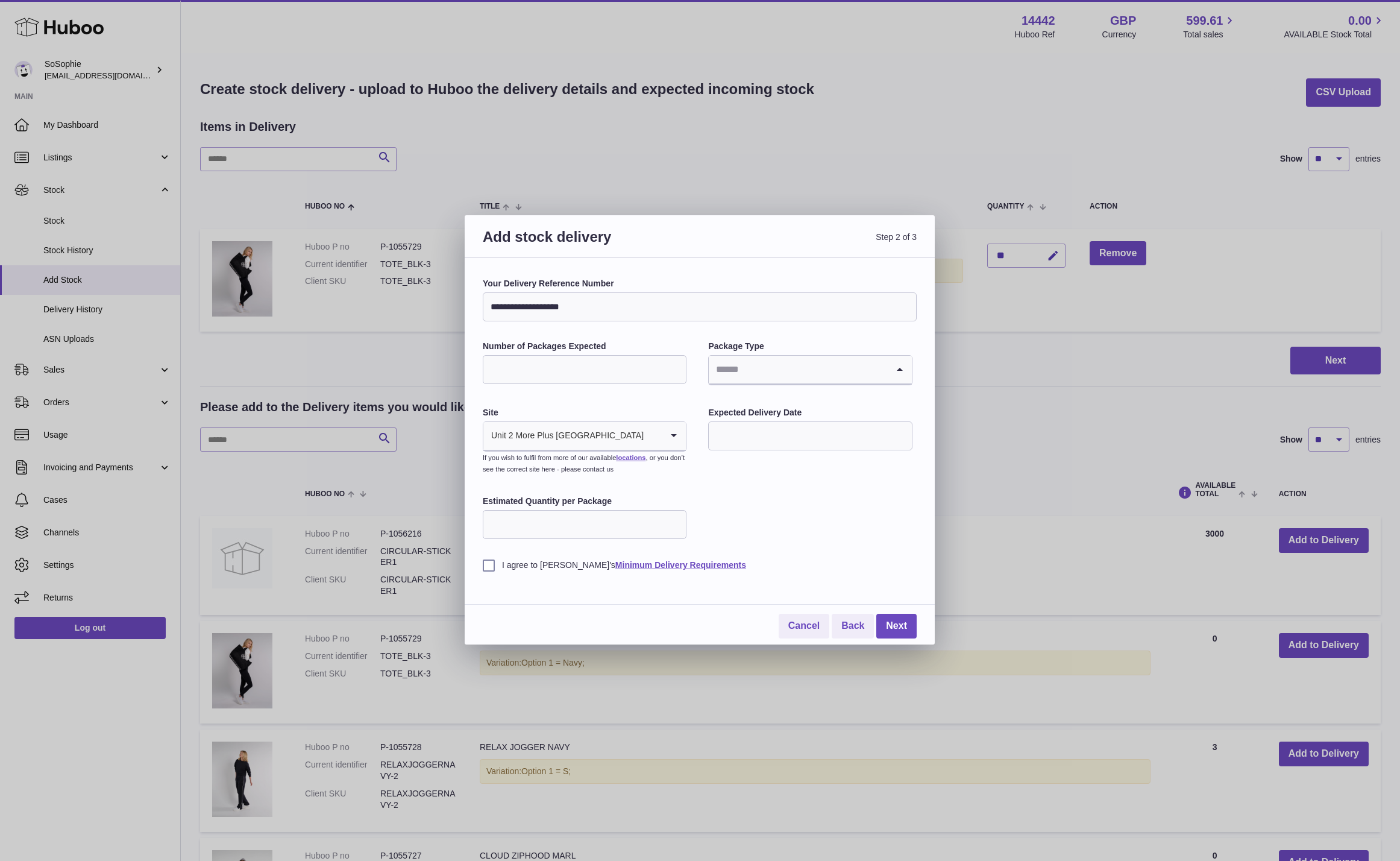
click at [739, 370] on input "Search for option" at bounding box center [798, 369] width 178 height 28
click at [757, 455] on li "Boxes" at bounding box center [811, 450] width 201 height 24
click at [676, 440] on icon "Search for option" at bounding box center [673, 436] width 24 height 28
click at [644, 469] on li "🇬🇧 | Unit 2 More Plus Central Park" at bounding box center [585, 468] width 201 height 24
click at [757, 435] on input "text" at bounding box center [810, 436] width 204 height 28
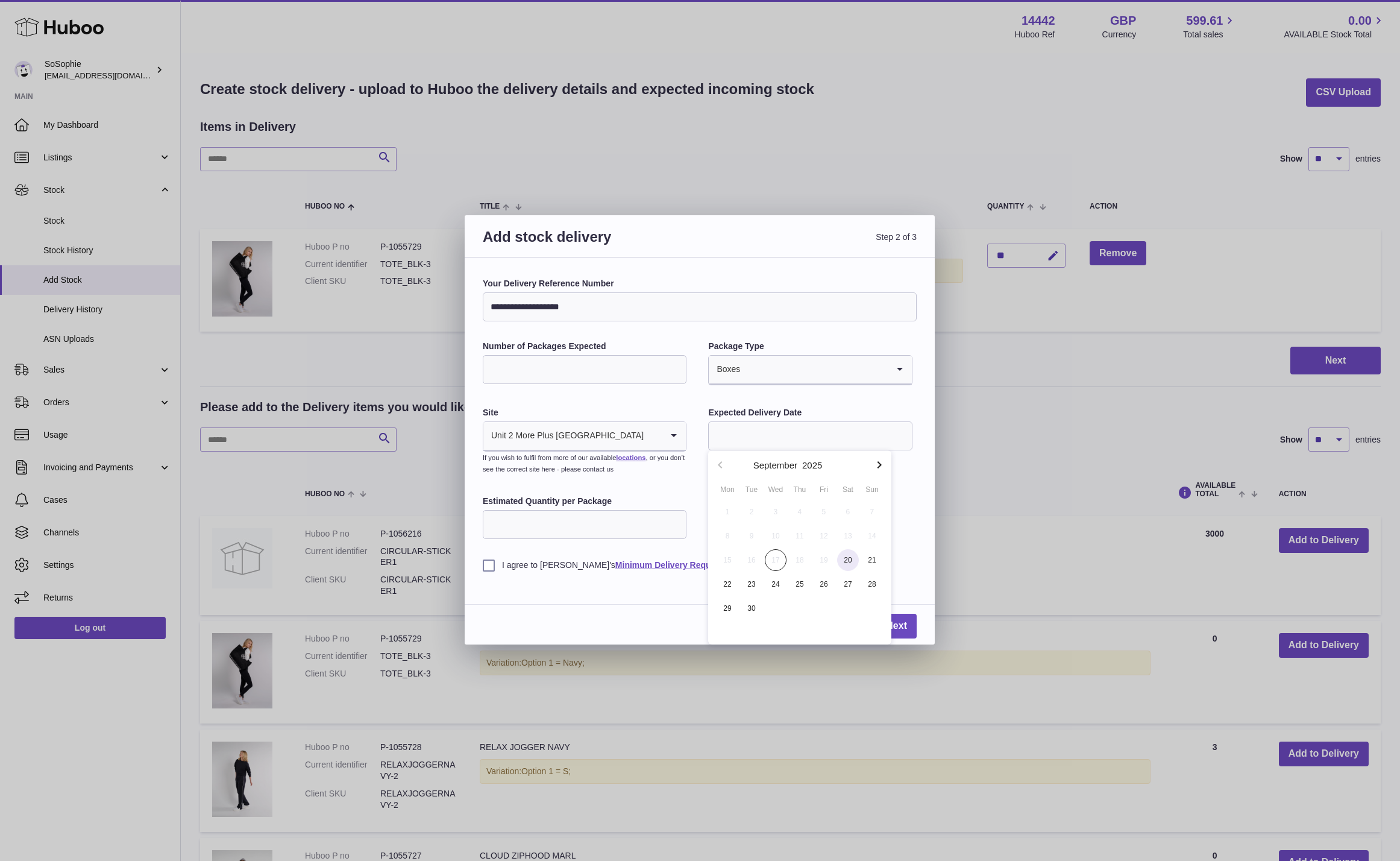
click at [849, 558] on span "20" at bounding box center [848, 560] width 22 height 22
type input "**********"
click at [677, 523] on input "*" at bounding box center [585, 524] width 204 height 28
click at [677, 524] on input "*" at bounding box center [585, 524] width 204 height 28
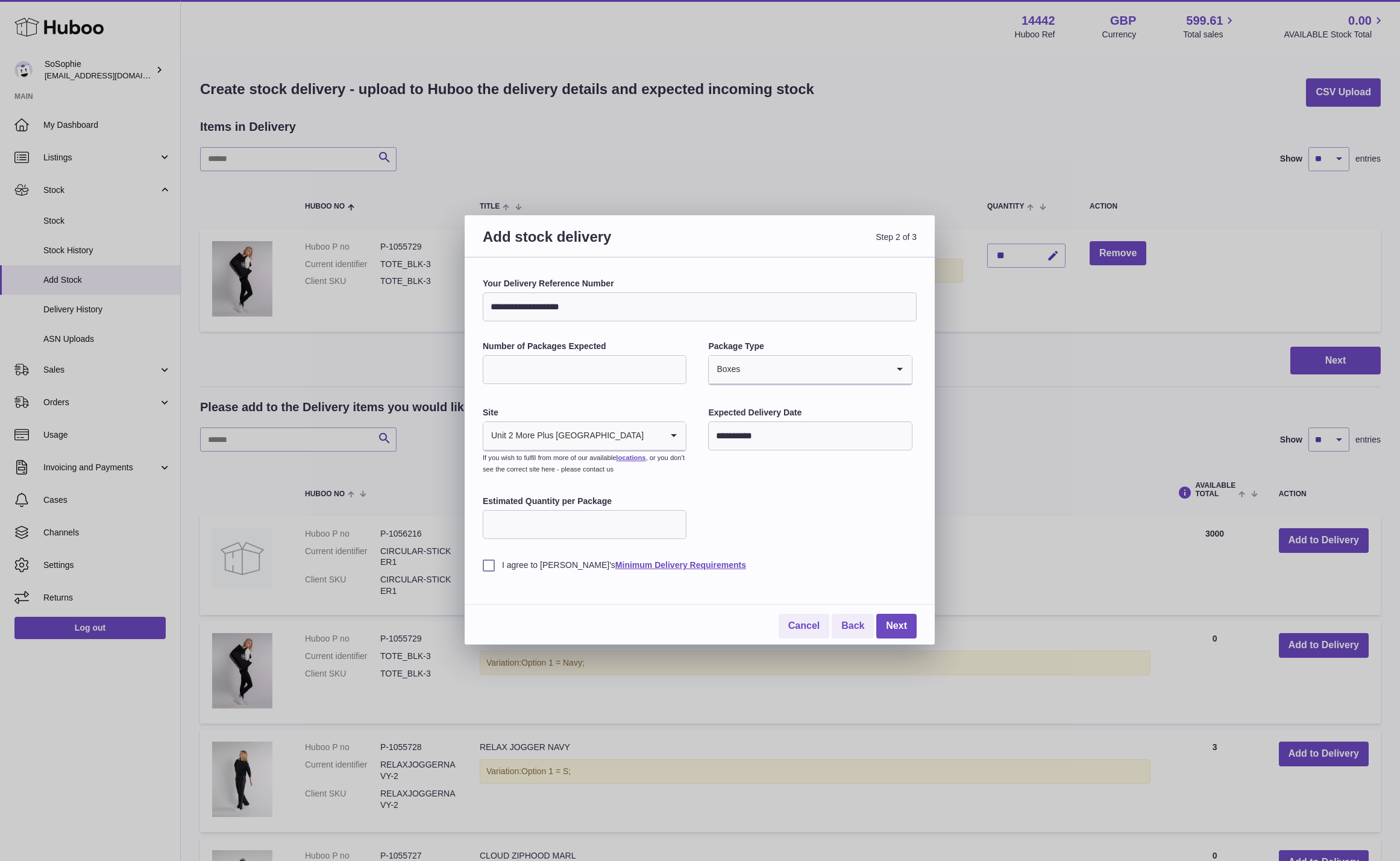
click at [677, 524] on input "*" at bounding box center [585, 524] width 204 height 28
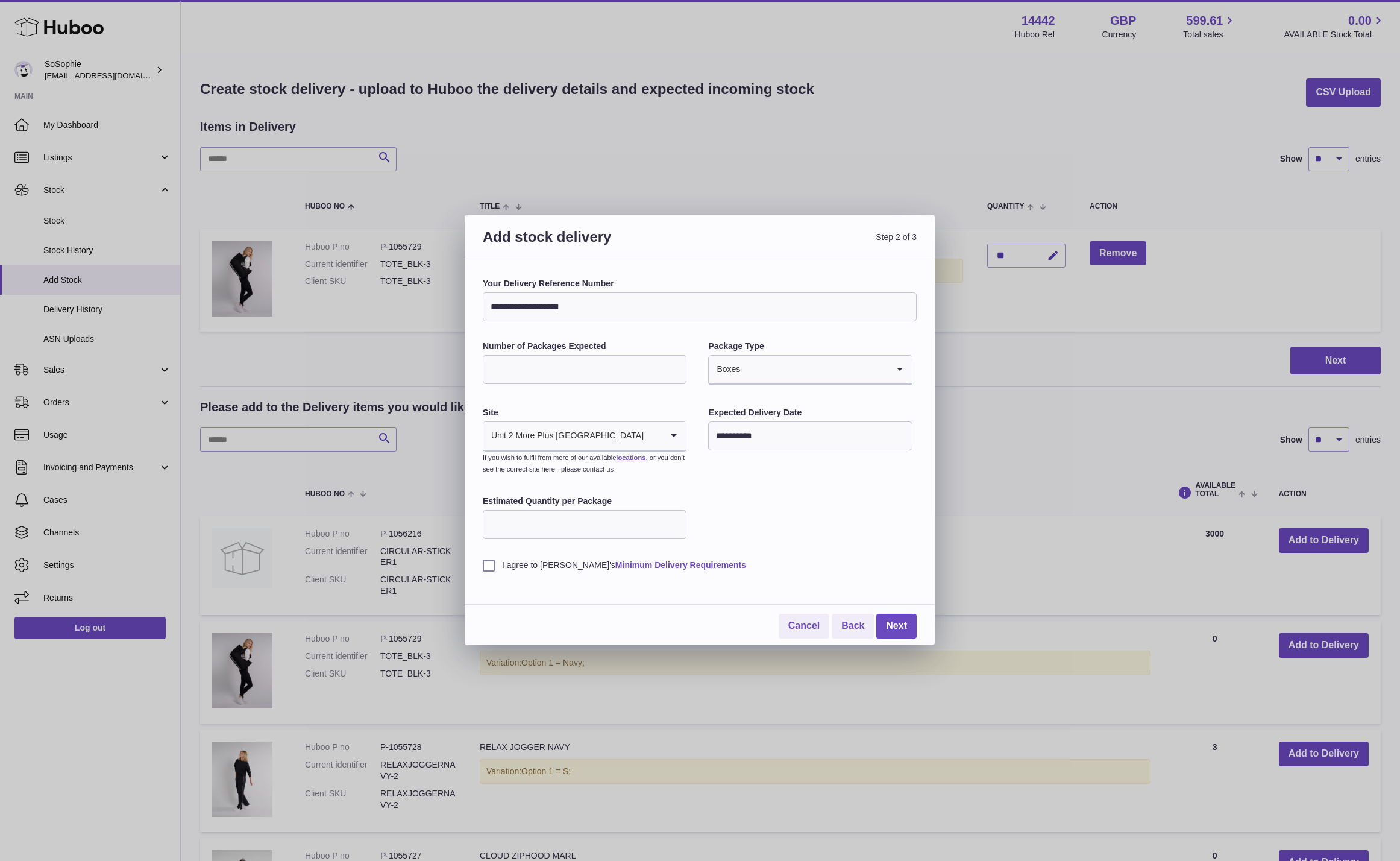
click at [677, 524] on input "*" at bounding box center [585, 524] width 204 height 28
type input "**"
click at [677, 524] on input "**" at bounding box center [585, 524] width 204 height 28
click at [490, 564] on label "I agree to Huboo's Minimum Delivery Requirements" at bounding box center [700, 565] width 434 height 11
click at [907, 632] on link "Next" at bounding box center [896, 627] width 41 height 25
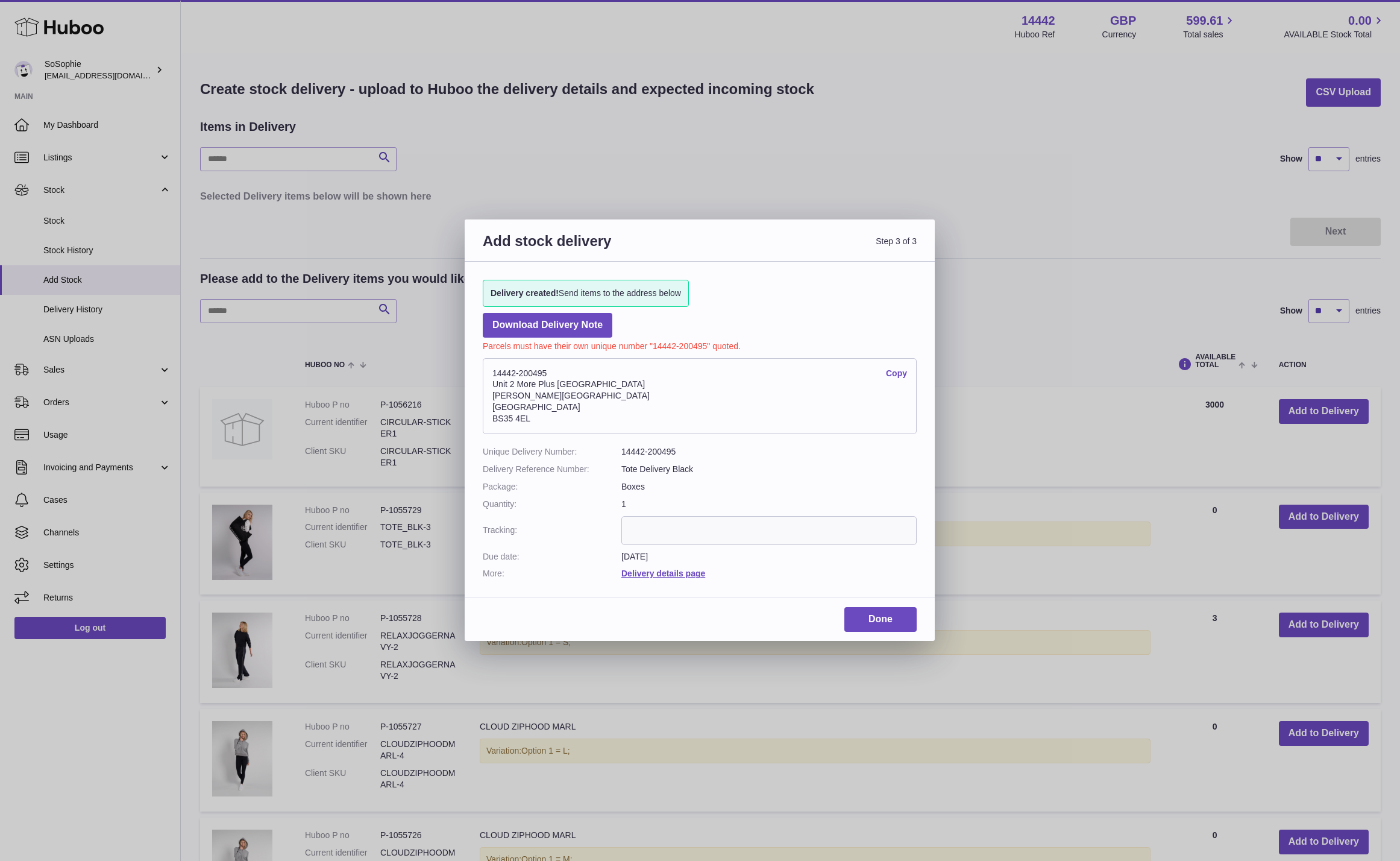
scroll to position [6, 0]
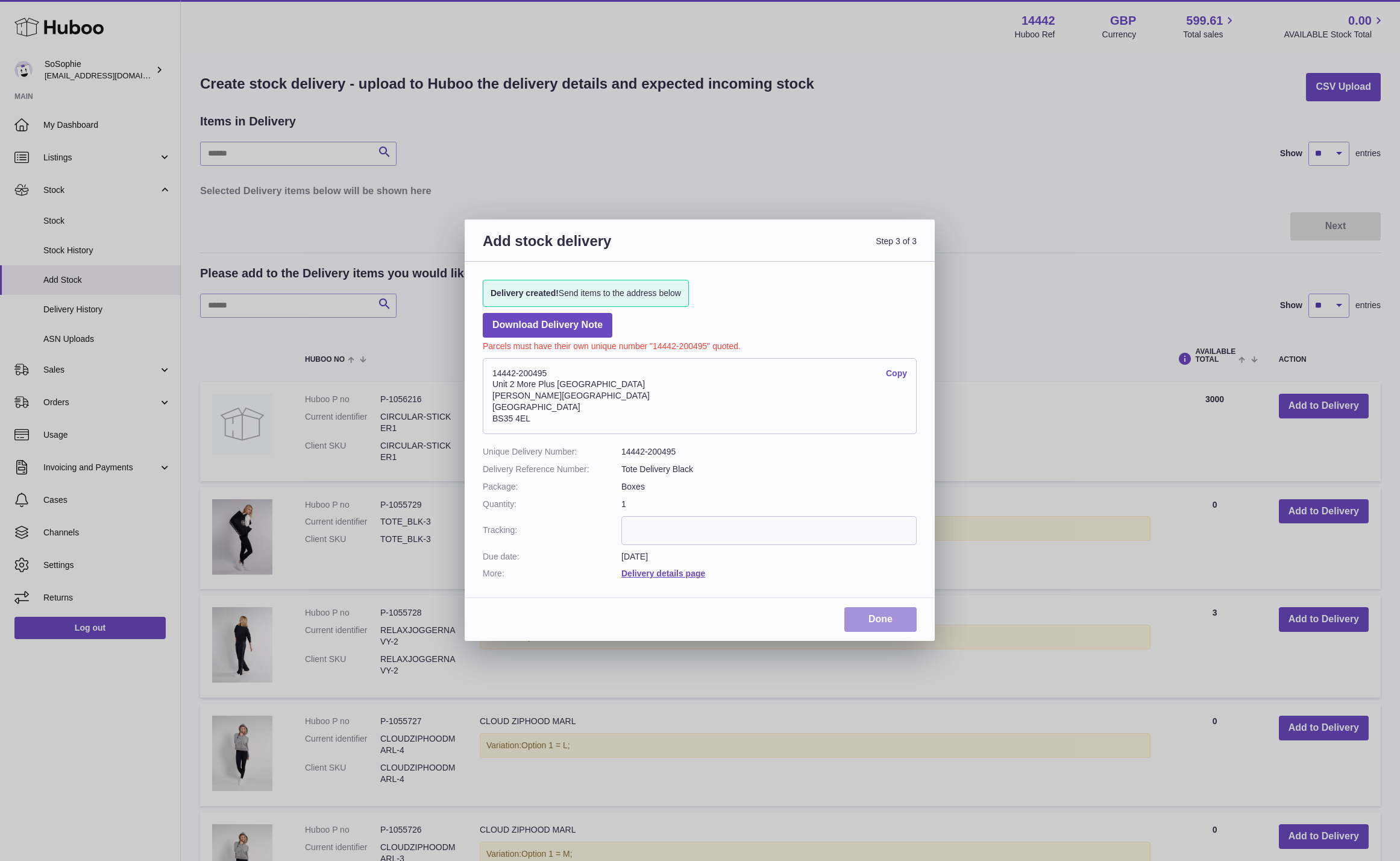
click at [894, 622] on link "Done" at bounding box center [881, 620] width 72 height 25
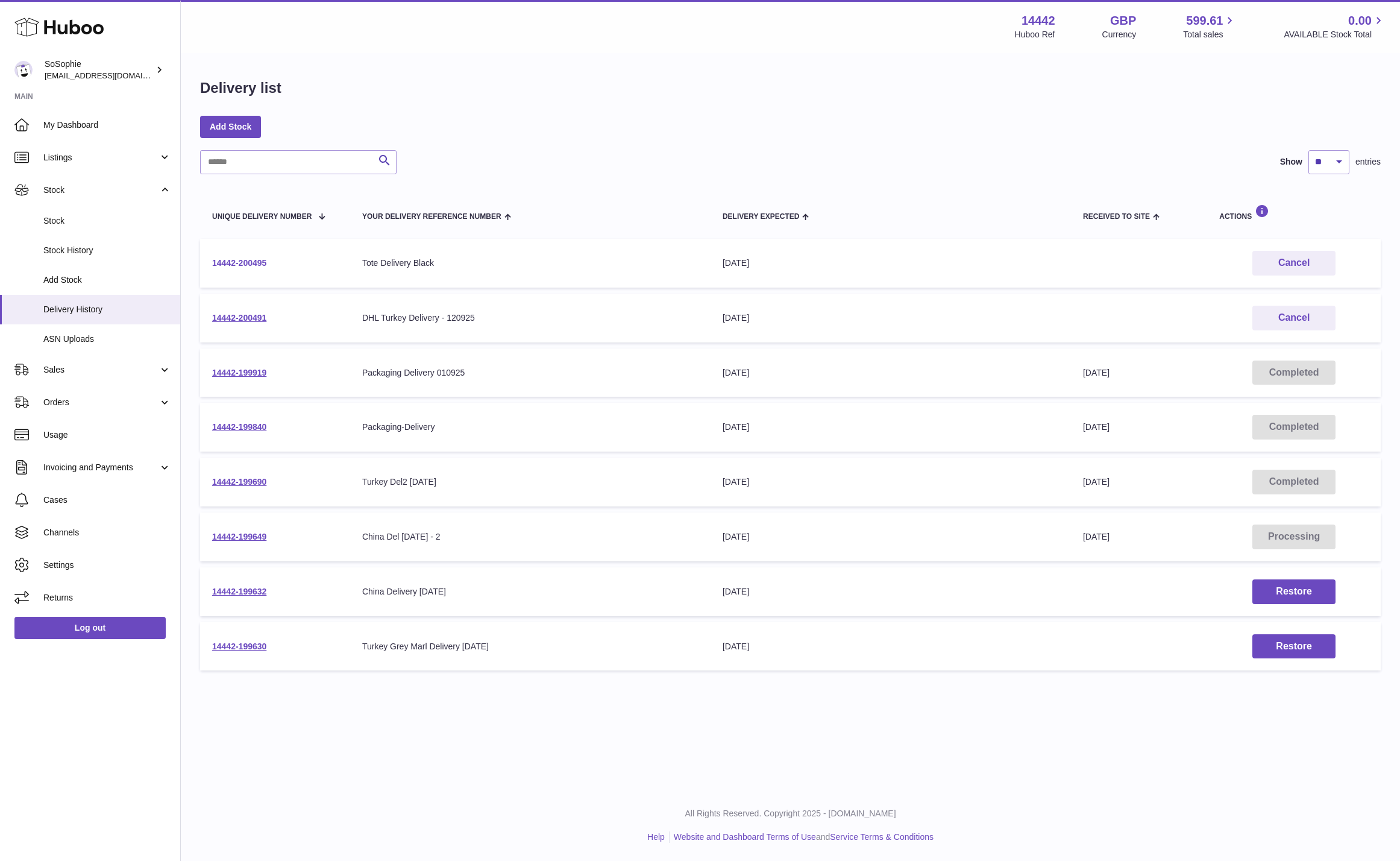
click at [248, 263] on link "14442-200495" at bounding box center [239, 263] width 54 height 9
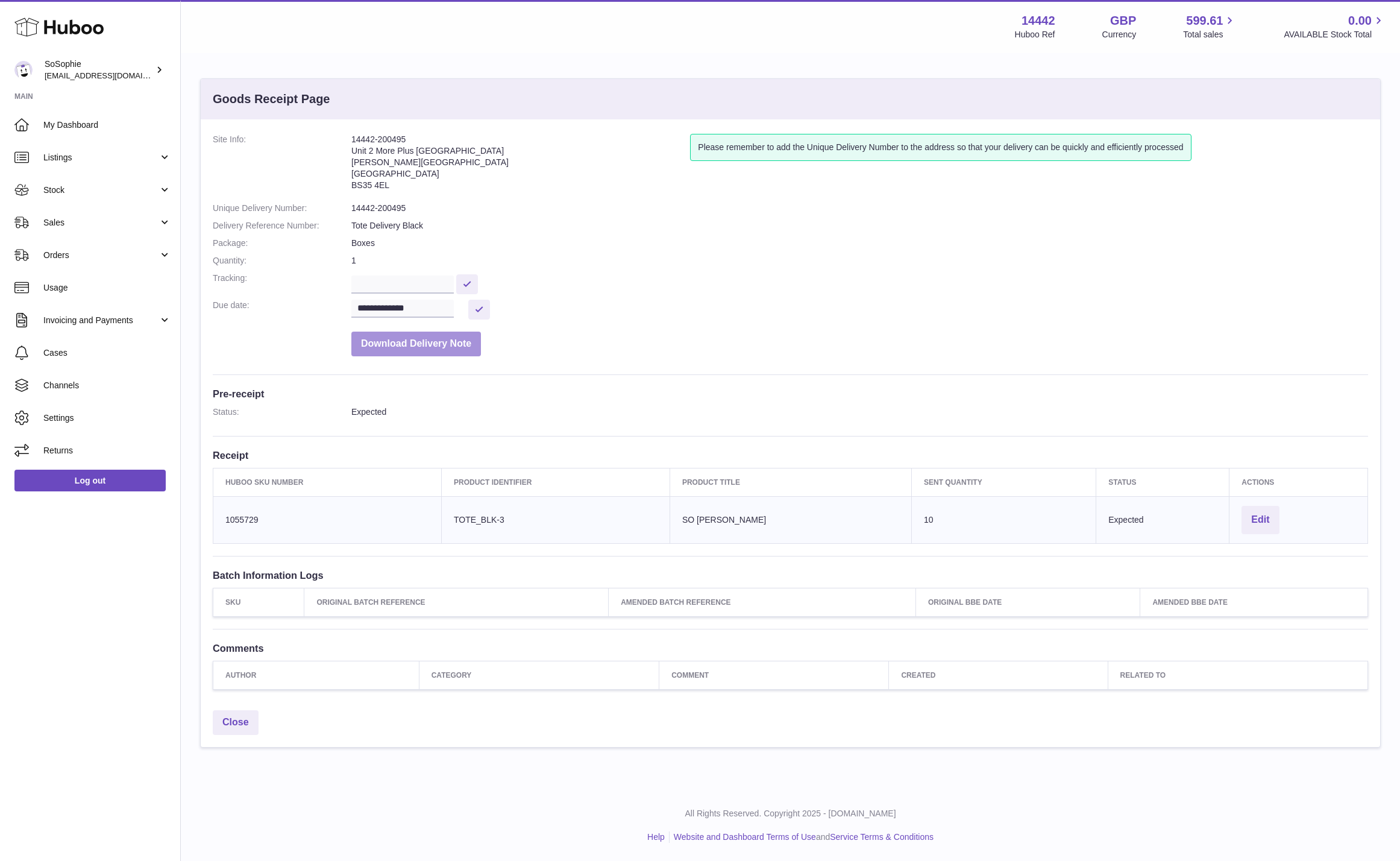
click at [420, 338] on button "Download Delivery Note" at bounding box center [416, 344] width 130 height 25
click at [246, 723] on link "Close" at bounding box center [235, 722] width 46 height 25
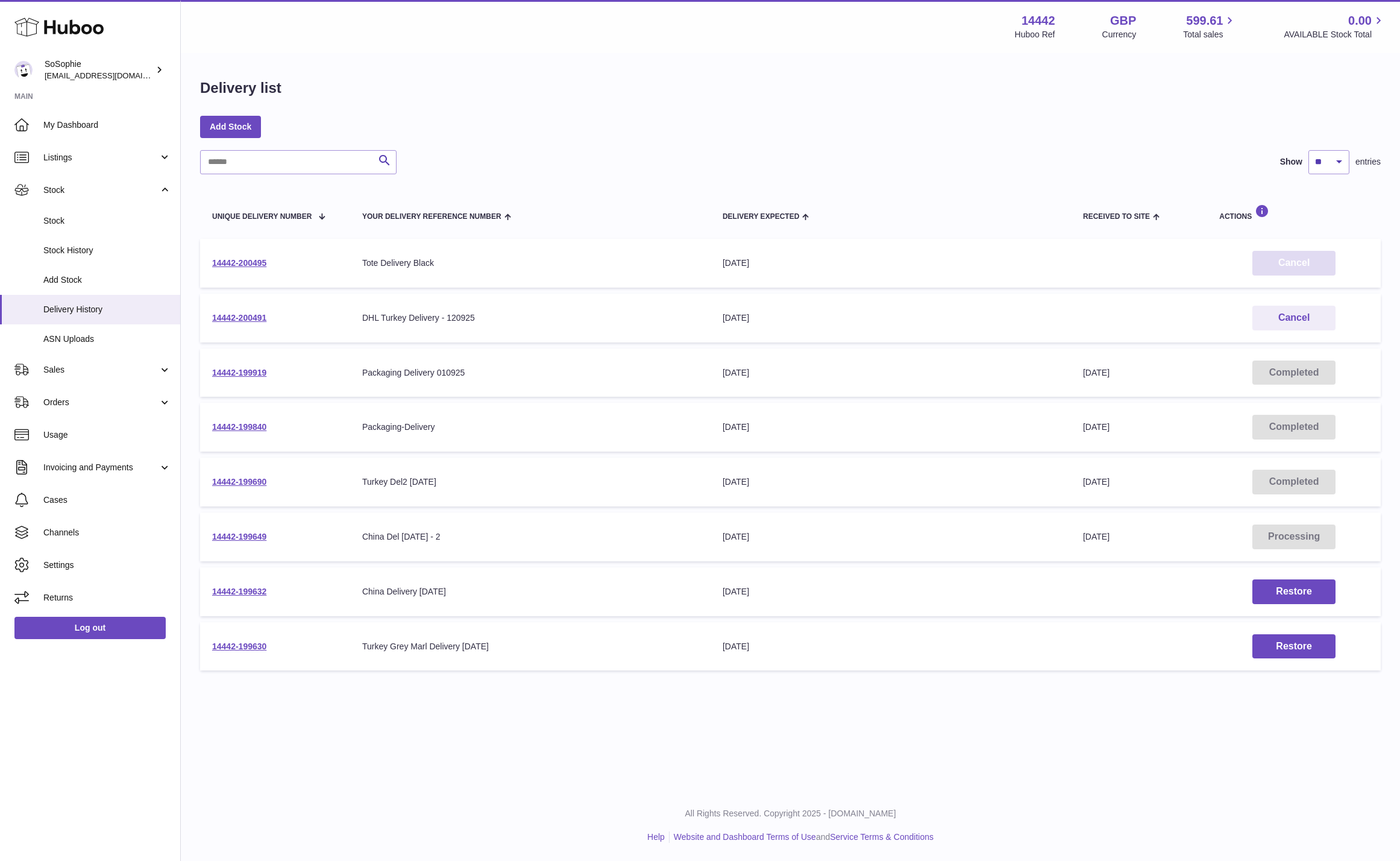
click at [1295, 260] on button "Cancel" at bounding box center [1295, 263] width 84 height 25
click at [100, 128] on span "My Dashboard" at bounding box center [107, 125] width 128 height 11
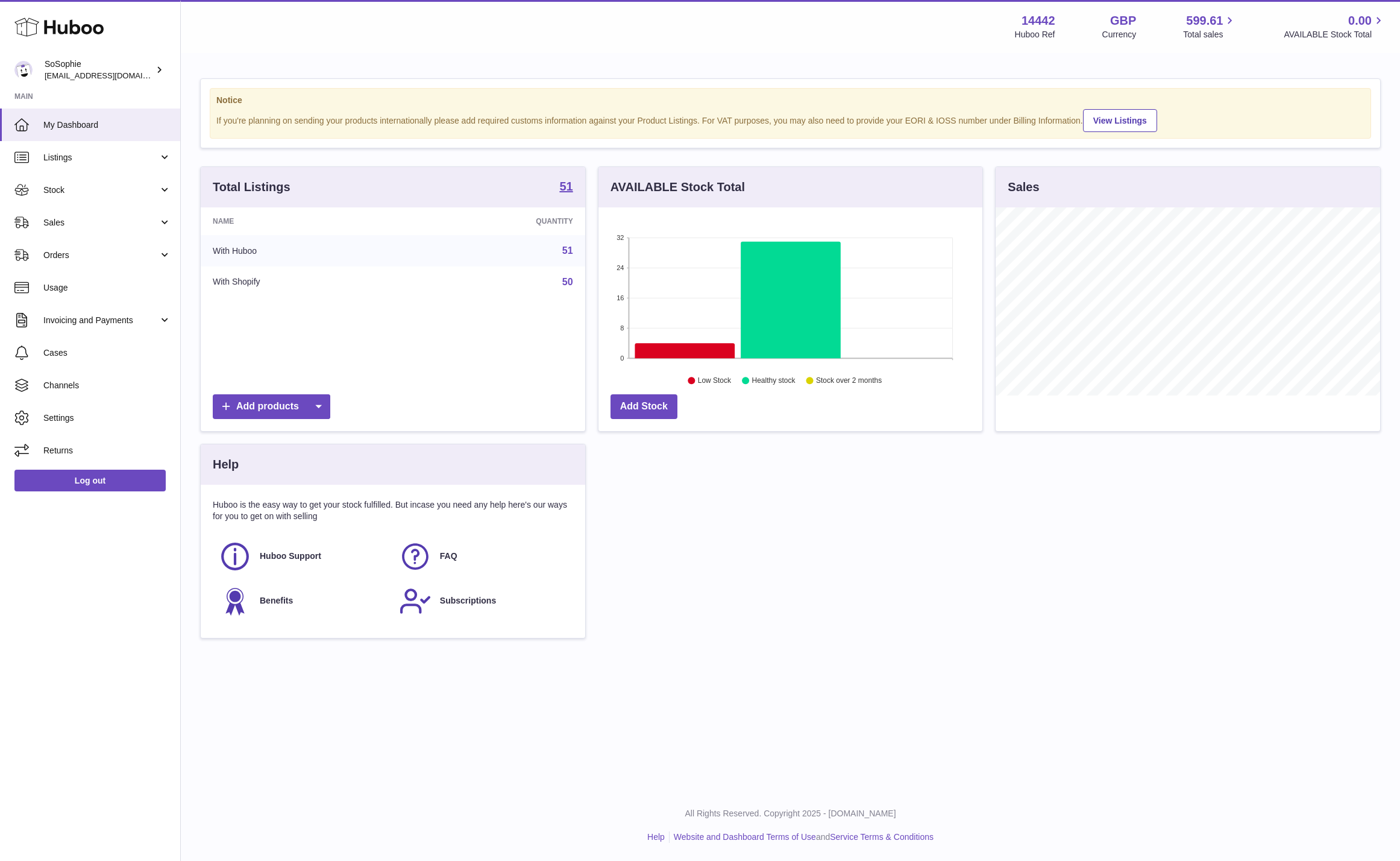
scroll to position [188, 384]
click at [84, 255] on span "Orders" at bounding box center [101, 255] width 115 height 11
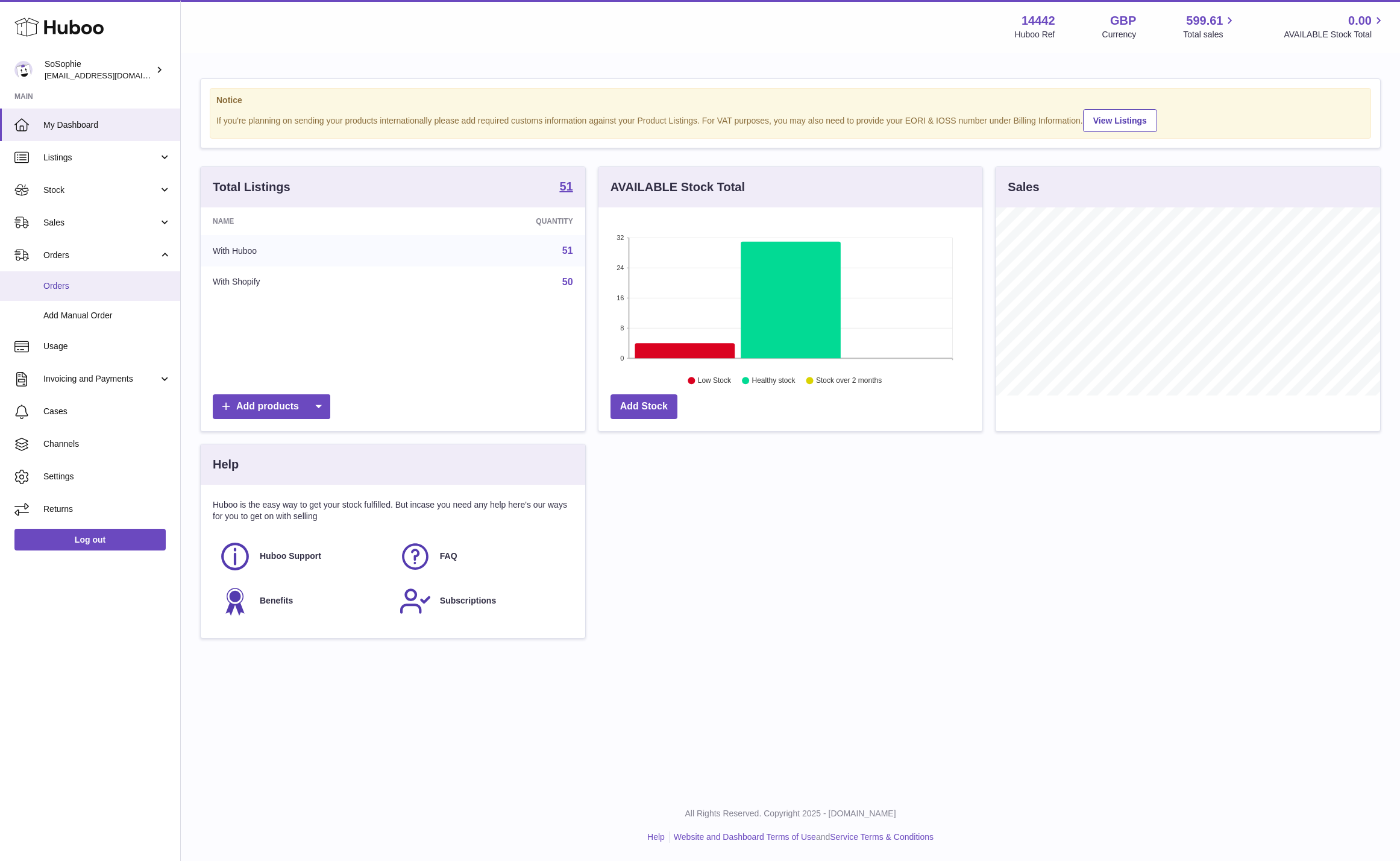
click at [84, 290] on span "Orders" at bounding box center [107, 286] width 128 height 11
